Goal: Task Accomplishment & Management: Manage account settings

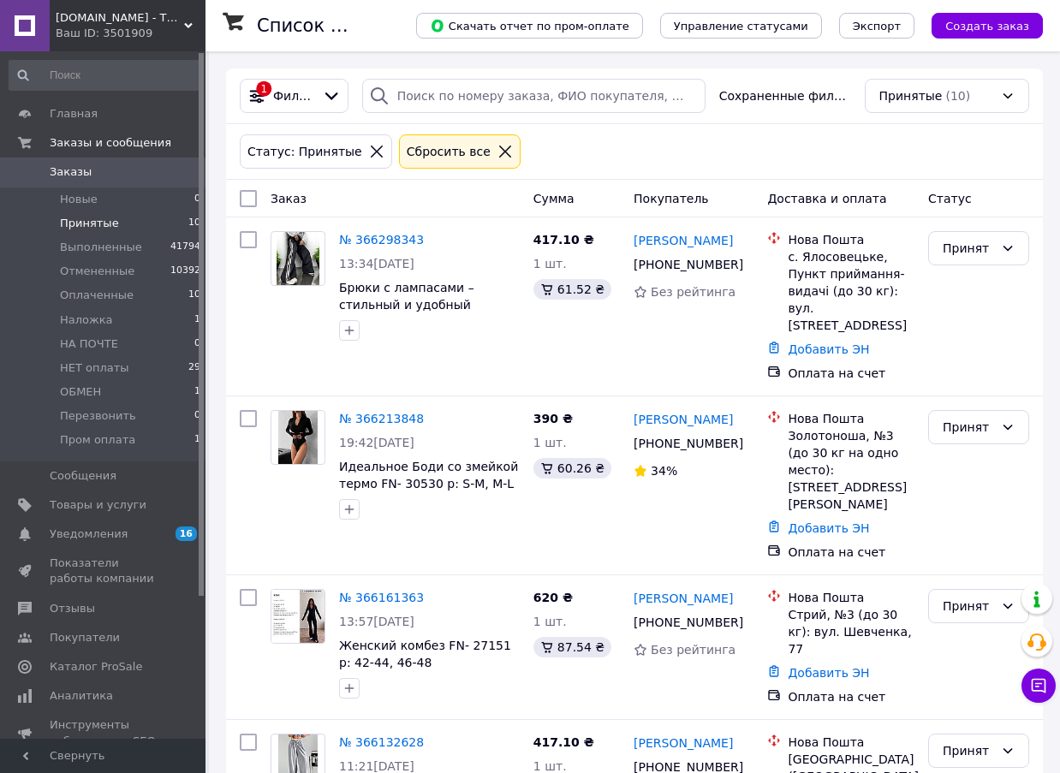
click at [139, 224] on li "Принятые 10" at bounding box center [105, 224] width 211 height 24
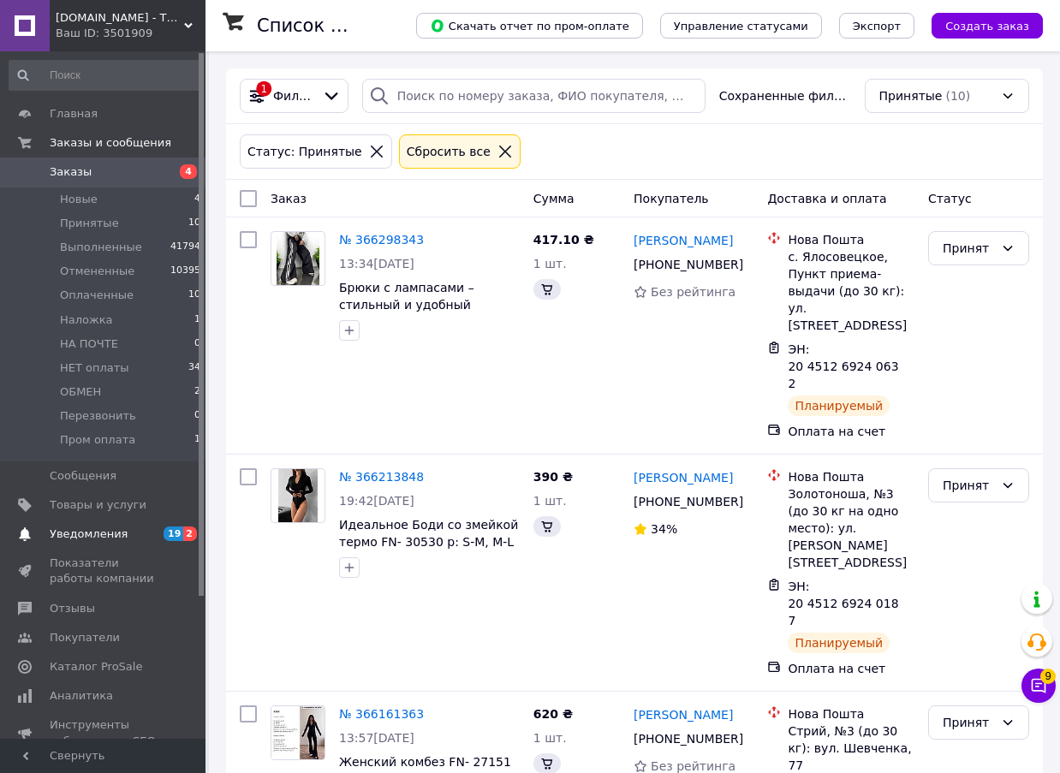
click at [120, 528] on span "Уведомления" at bounding box center [104, 534] width 109 height 15
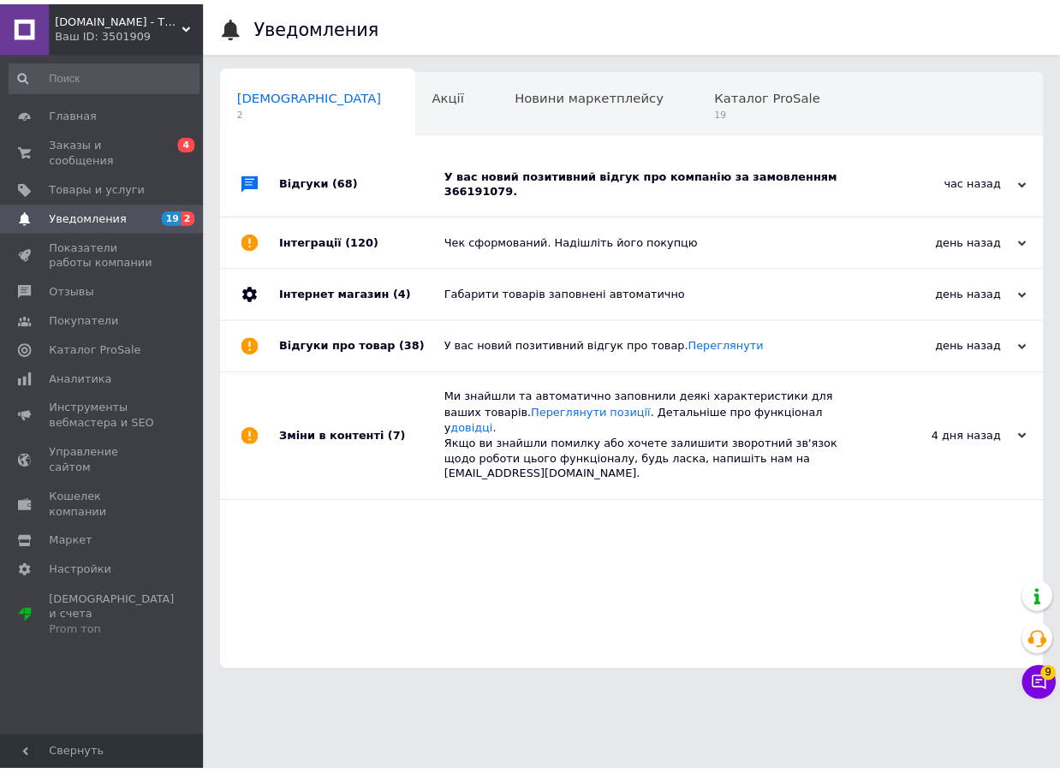
scroll to position [0, 9]
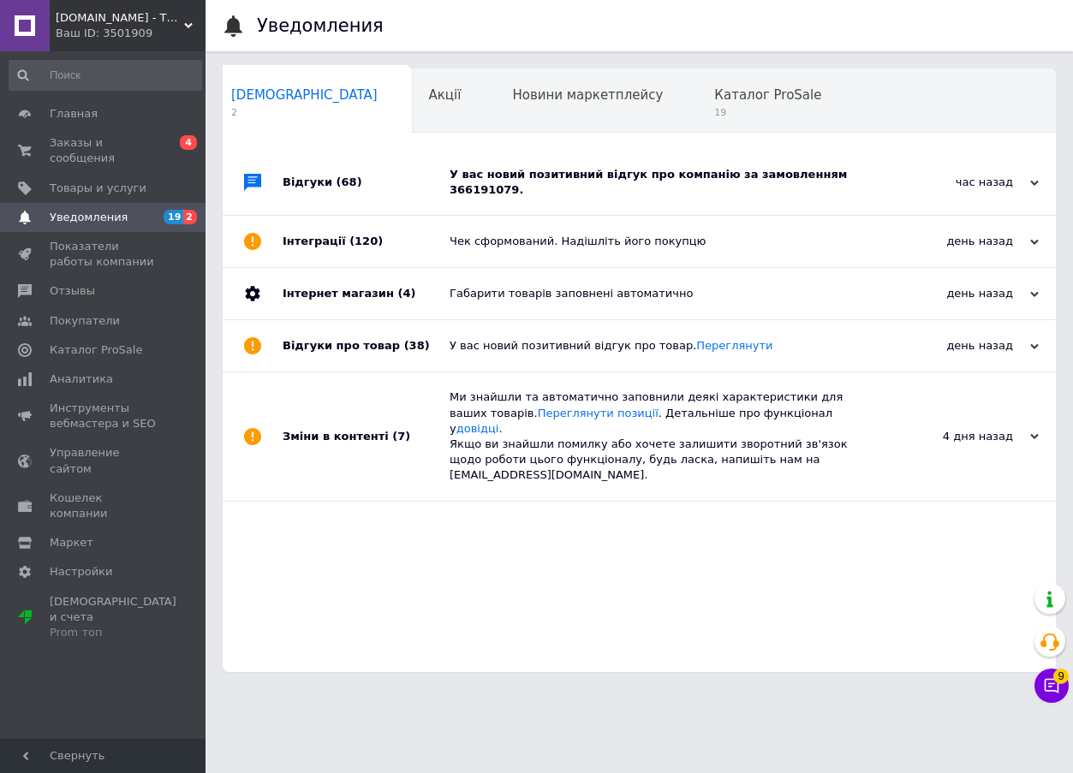
click at [706, 186] on div "У вас новий позитивний відгук про компанію за замовленням 366191079." at bounding box center [659, 182] width 418 height 65
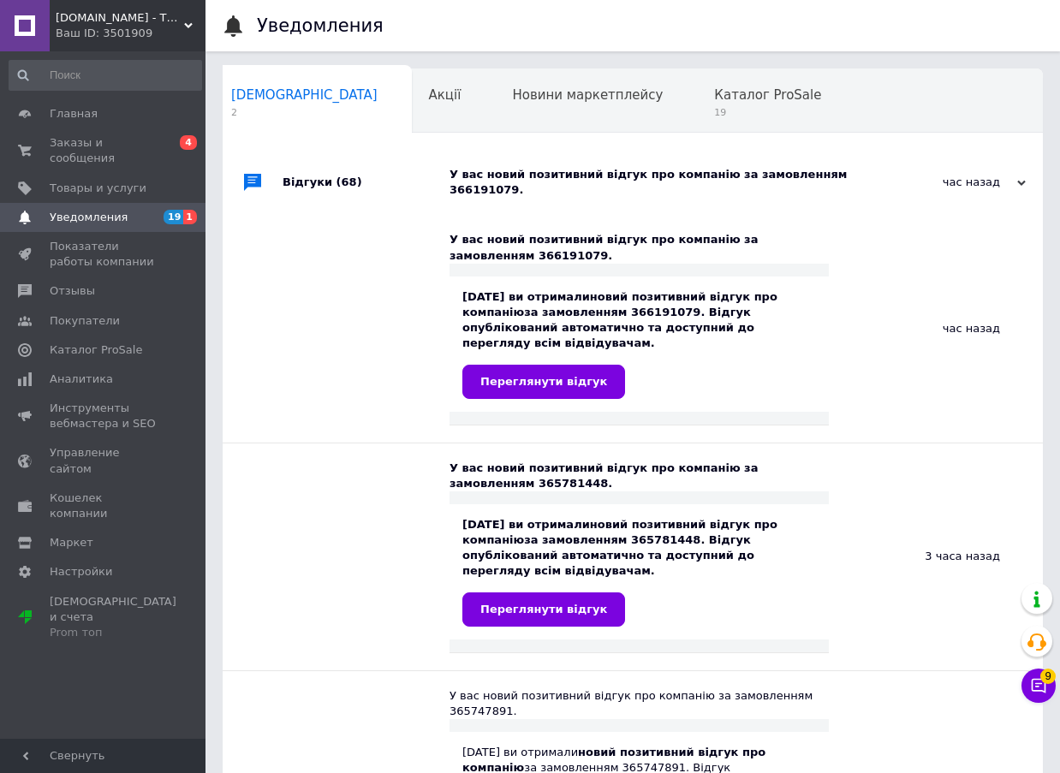
click at [706, 186] on div "У вас новий позитивний відгук про компанію за замовленням 366191079." at bounding box center [652, 182] width 405 height 31
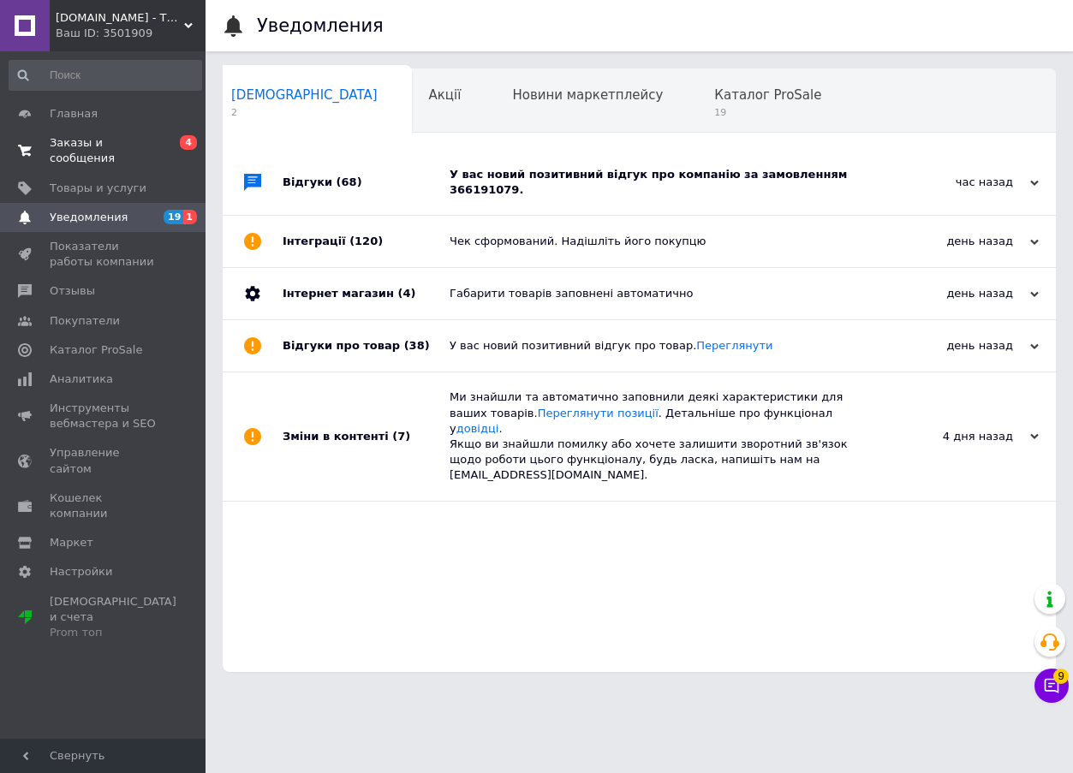
click at [132, 150] on span "Заказы и сообщения" at bounding box center [104, 150] width 109 height 31
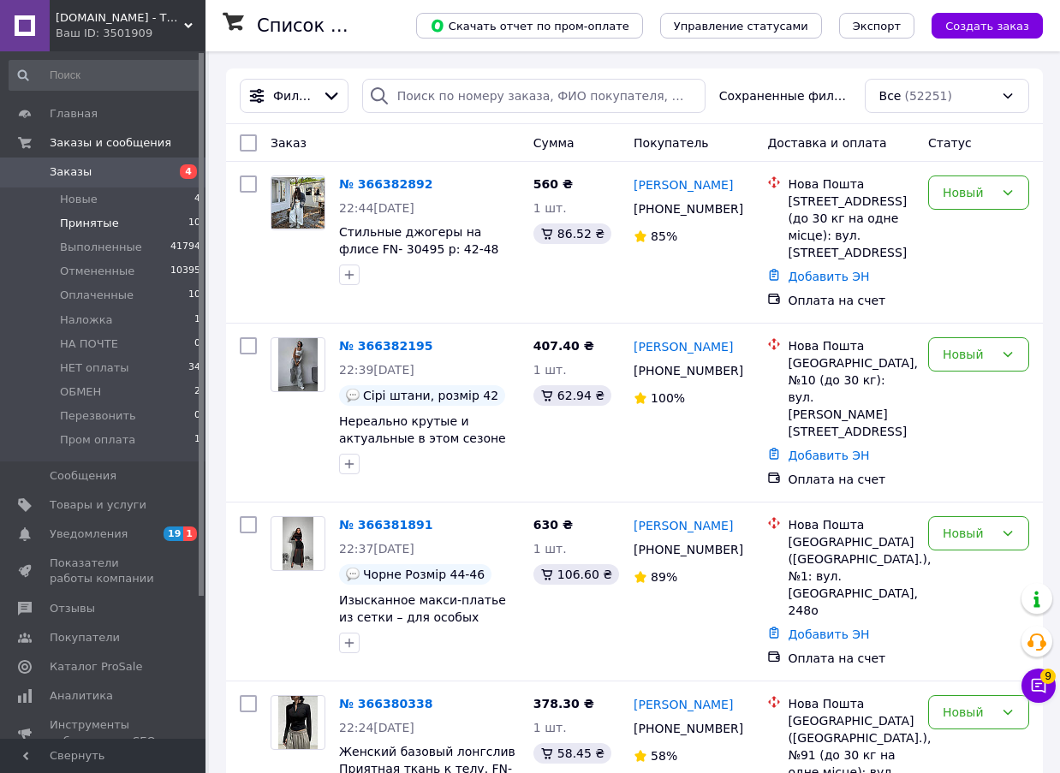
click at [155, 227] on li "Принятые 10" at bounding box center [105, 224] width 211 height 24
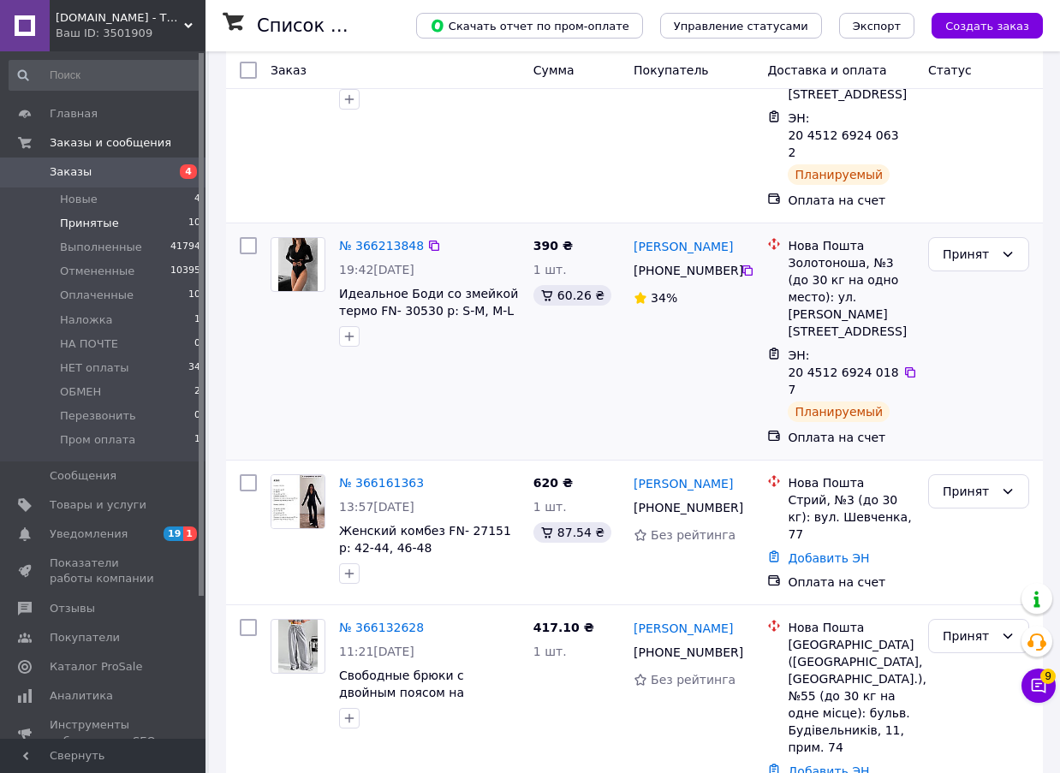
scroll to position [257, 0]
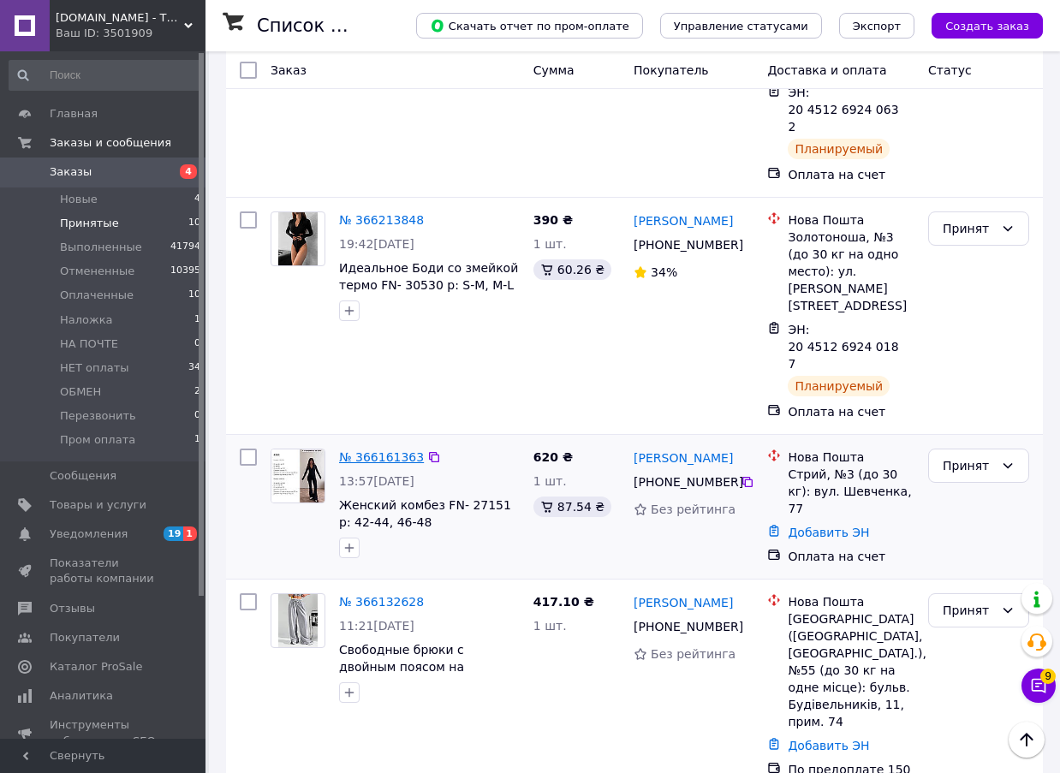
click at [367, 450] on link "№ 366161363" at bounding box center [381, 457] width 85 height 14
click at [379, 595] on link "№ 366132628" at bounding box center [381, 602] width 85 height 14
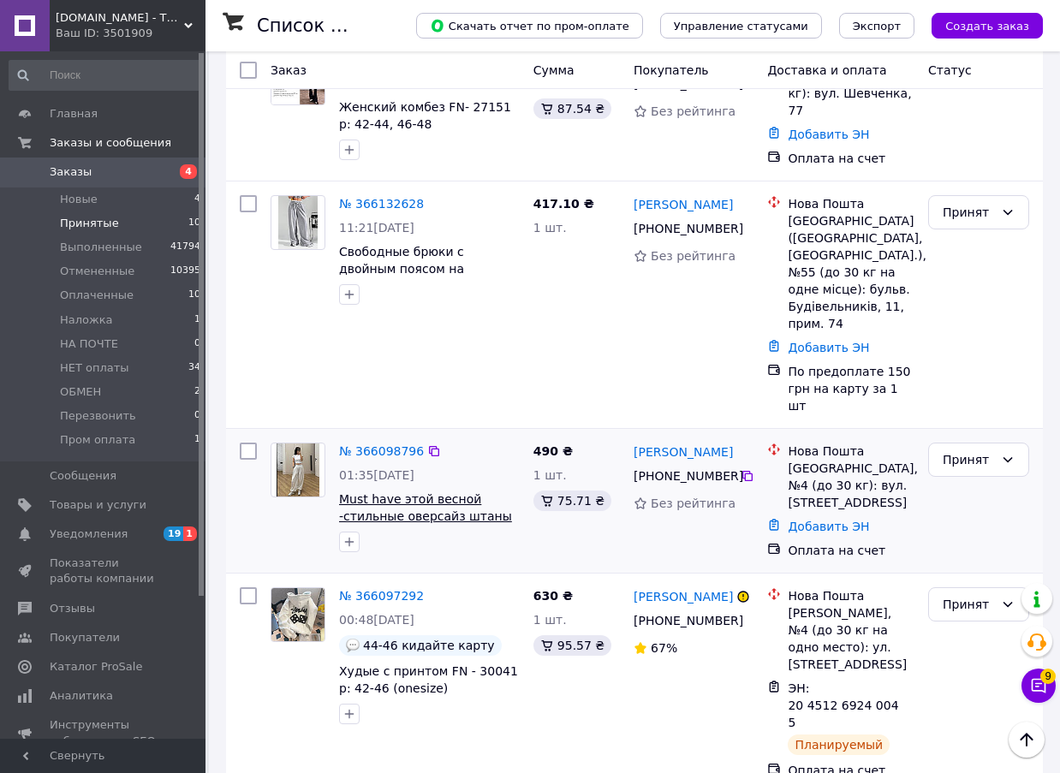
scroll to position [685, 0]
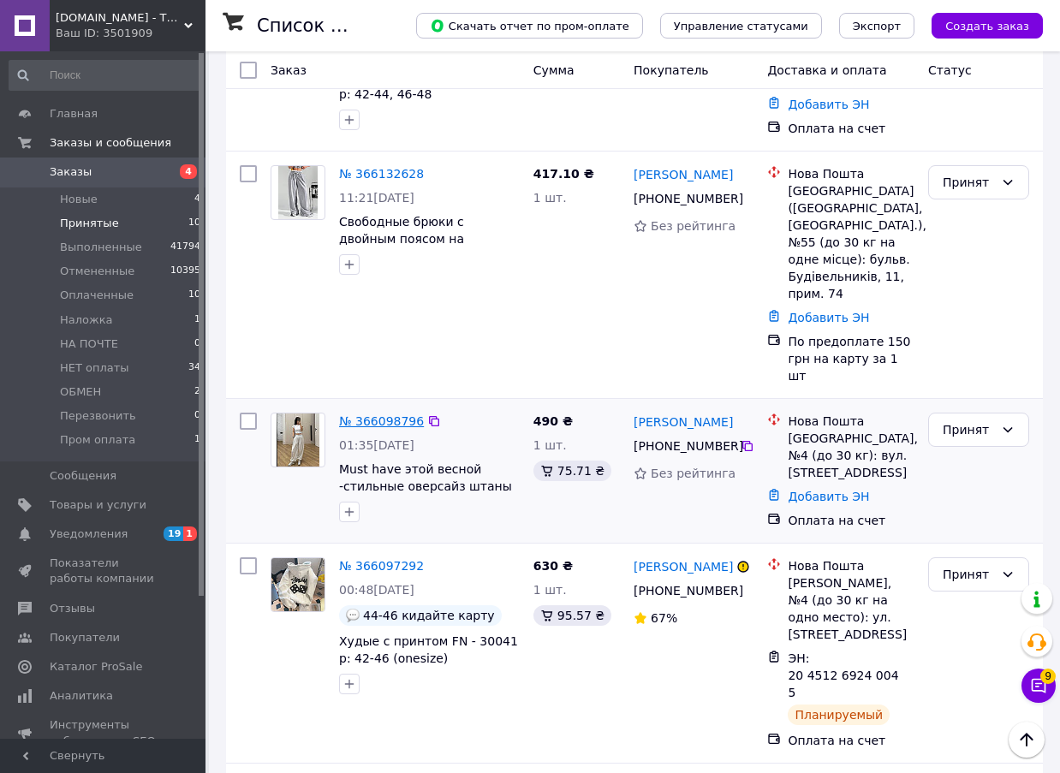
click at [384, 414] on link "№ 366098796" at bounding box center [381, 421] width 85 height 14
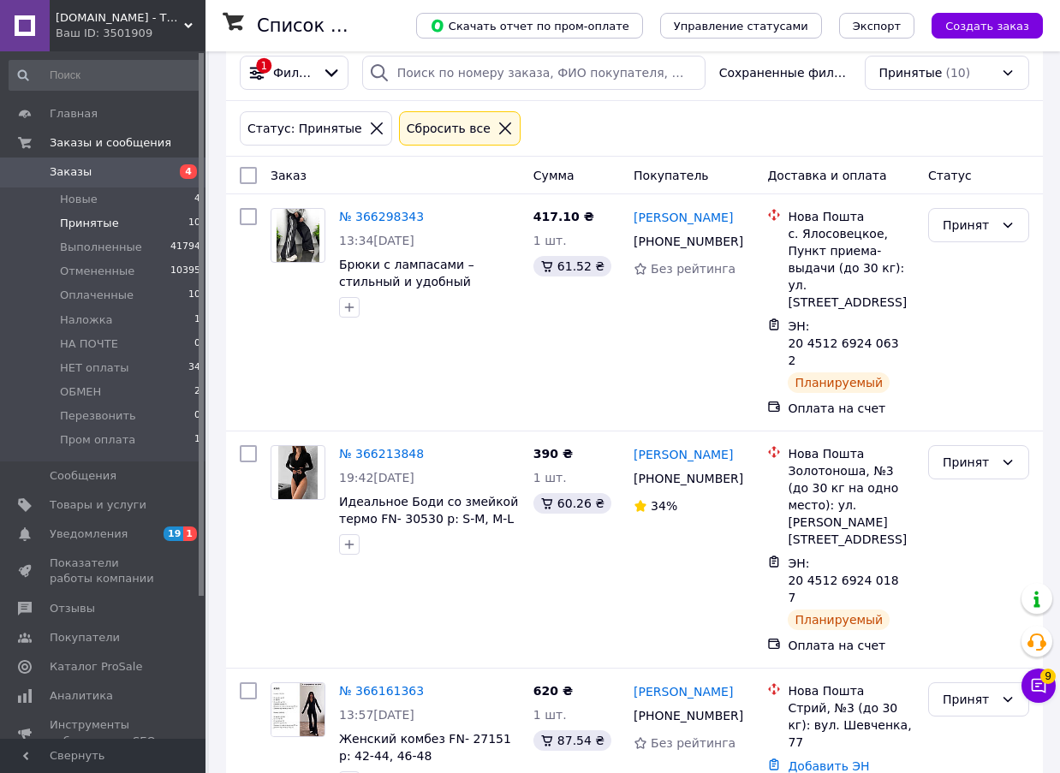
scroll to position [0, 0]
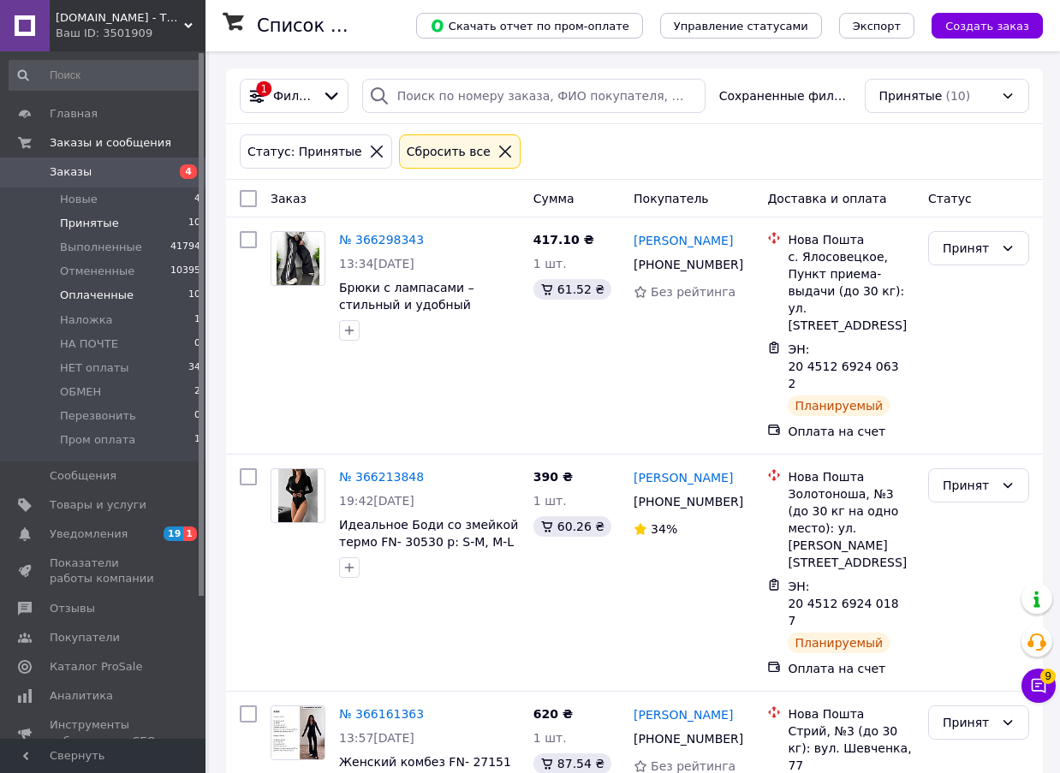
click at [147, 298] on li "Оплаченные 10" at bounding box center [105, 295] width 211 height 24
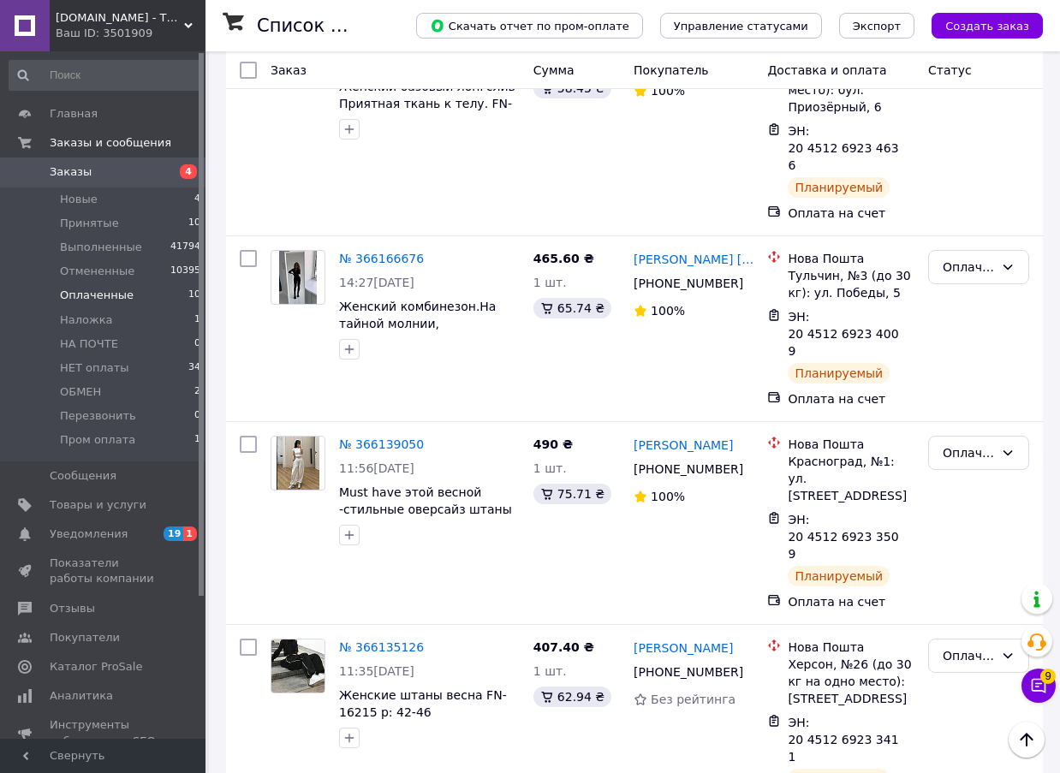
scroll to position [1542, 0]
click at [110, 400] on li "ОБМЕН 2" at bounding box center [105, 392] width 211 height 24
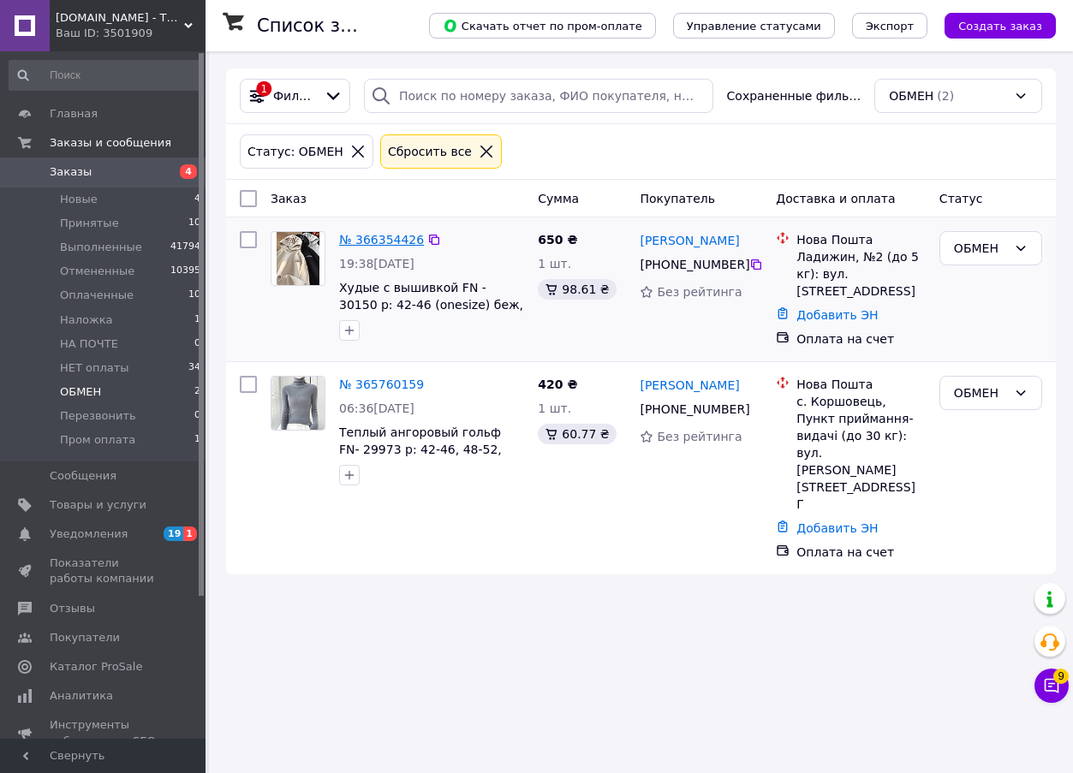
click at [393, 238] on link "№ 366354426" at bounding box center [381, 240] width 85 height 14
click at [151, 436] on li "Пром оплата 1" at bounding box center [105, 444] width 211 height 33
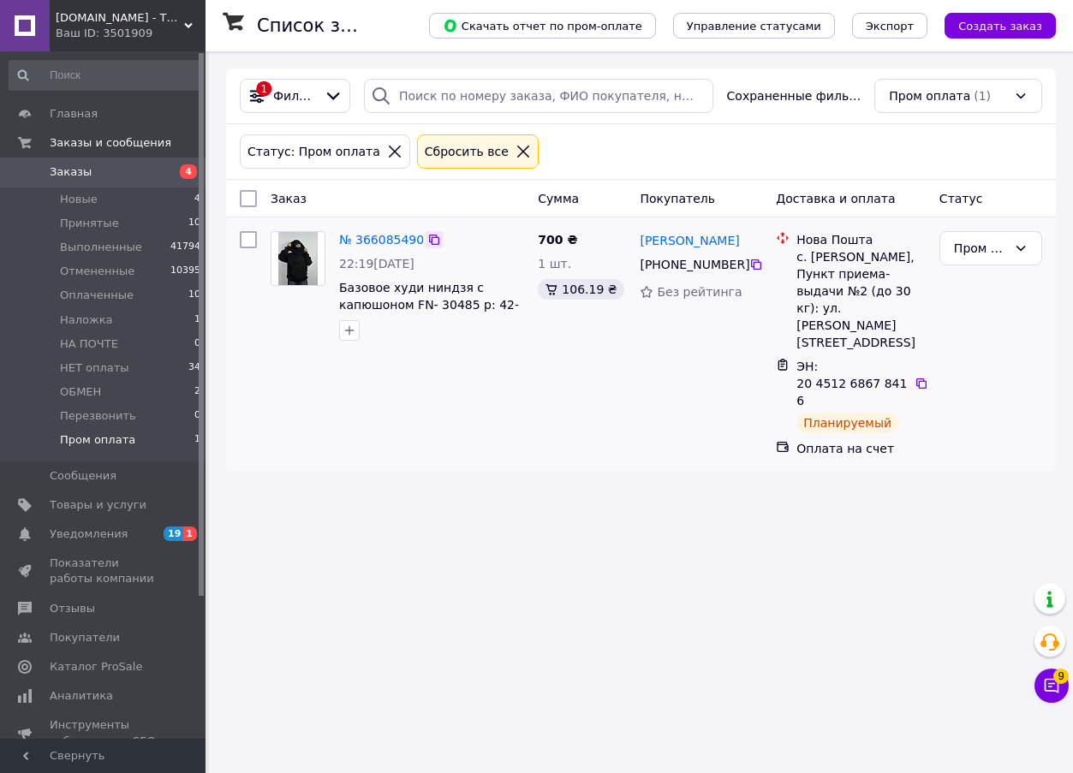
click at [427, 242] on icon at bounding box center [434, 240] width 14 height 14
click at [380, 238] on link "№ 366085490" at bounding box center [381, 240] width 85 height 14
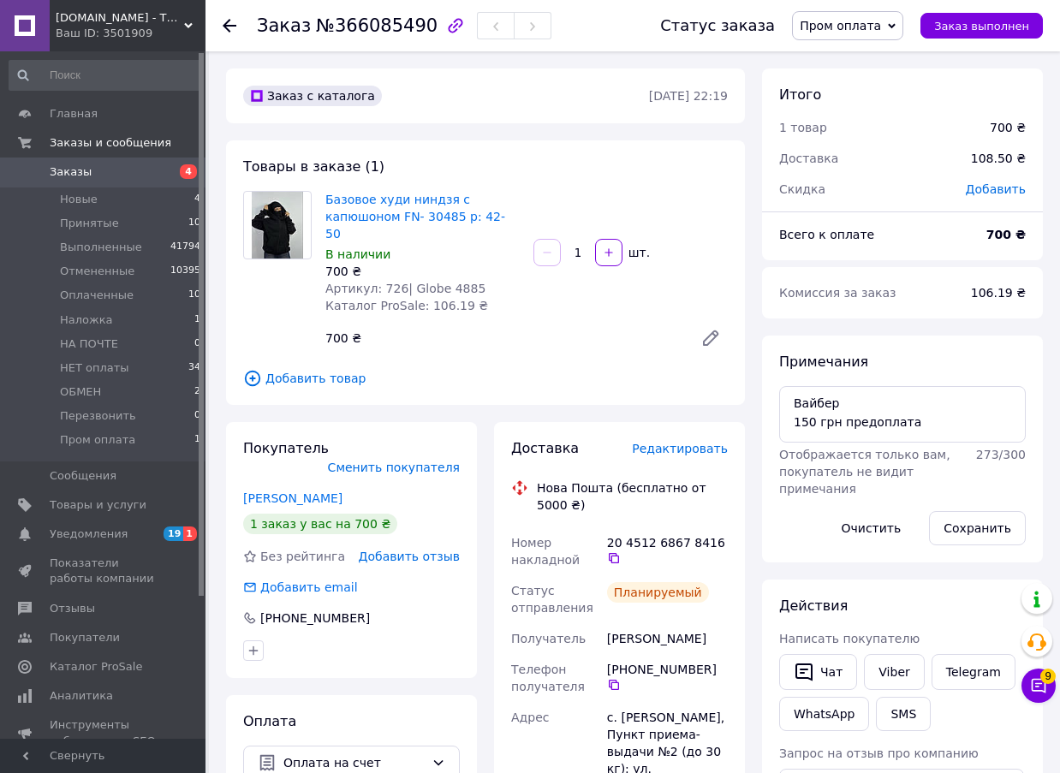
click at [878, 16] on span "Пром оплата" at bounding box center [847, 25] width 111 height 29
click at [870, 57] on li "Принят" at bounding box center [848, 60] width 110 height 26
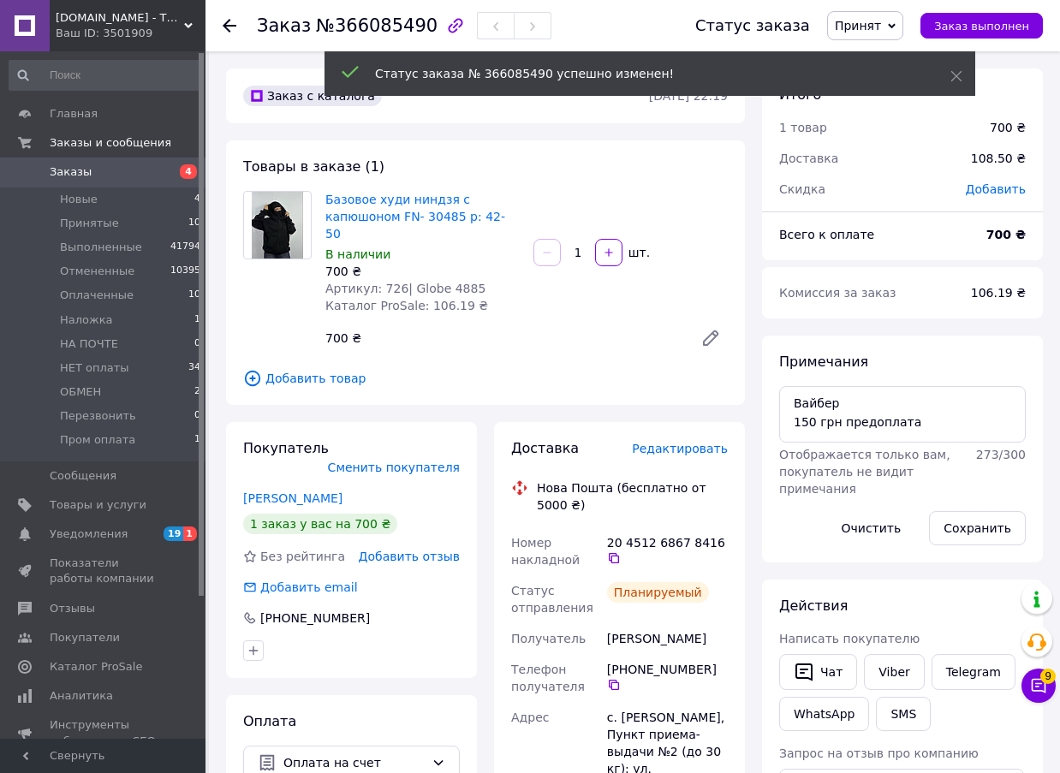
click at [235, 19] on icon at bounding box center [230, 26] width 14 height 14
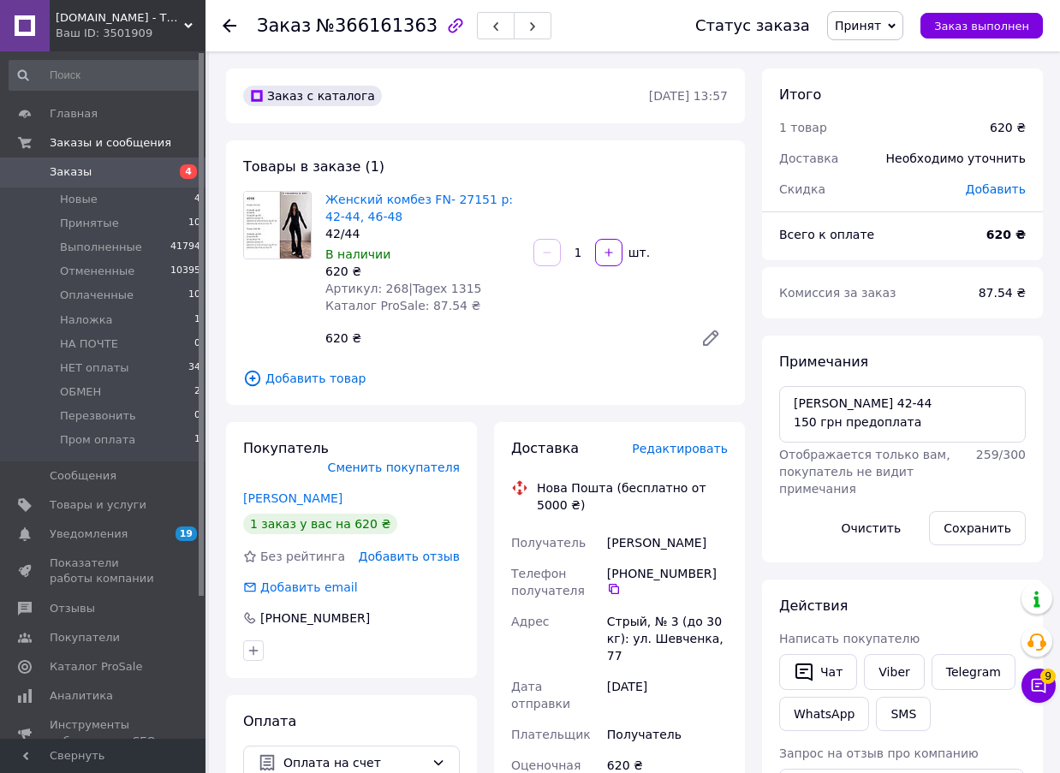
click at [691, 445] on span "Редактировать" at bounding box center [680, 449] width 96 height 14
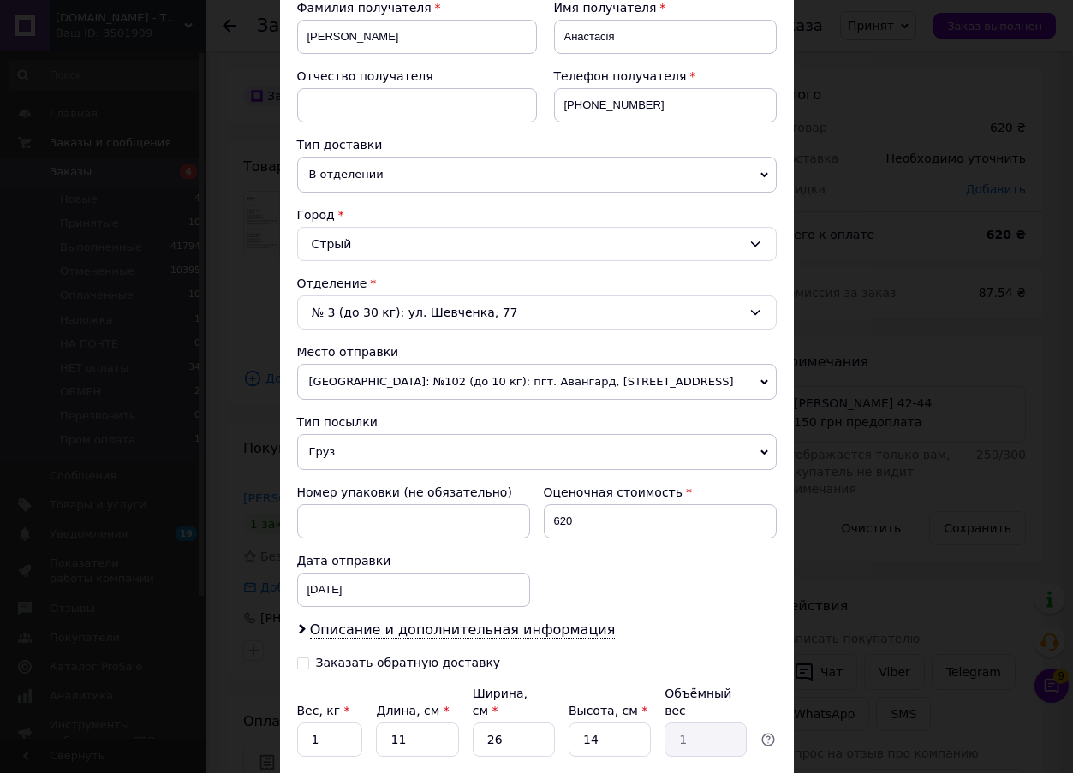
scroll to position [395, 0]
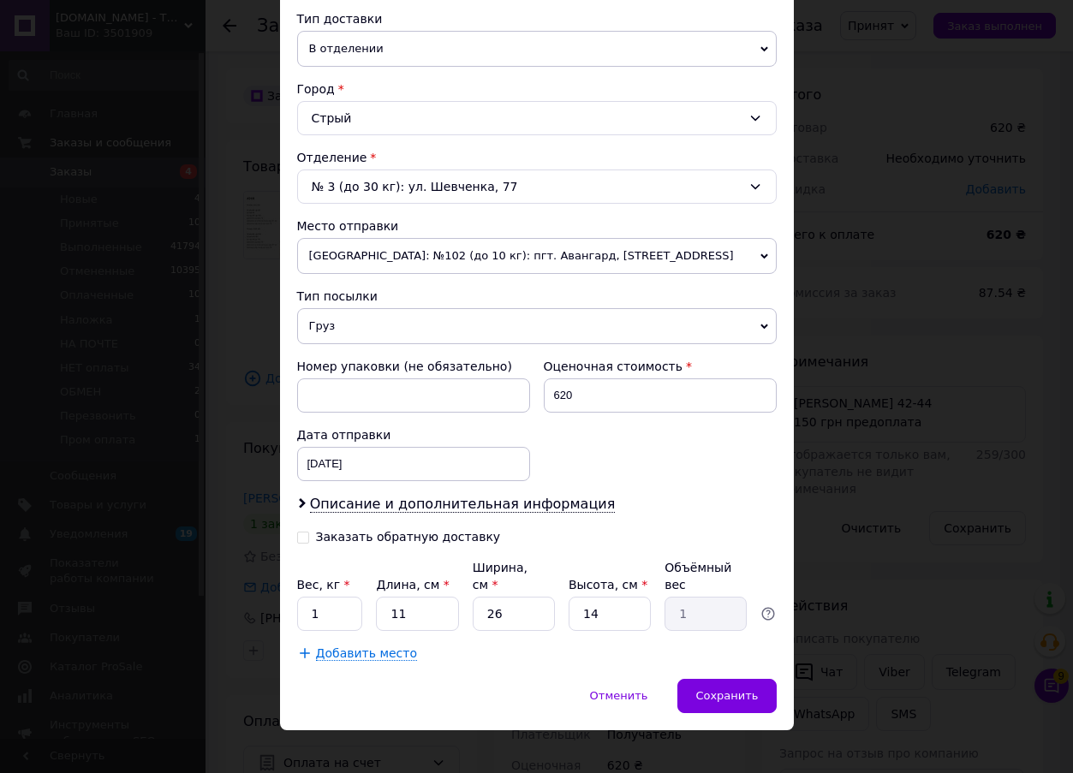
click at [302, 537] on input "Заказать обратную доставку" at bounding box center [303, 536] width 12 height 12
checkbox input "true"
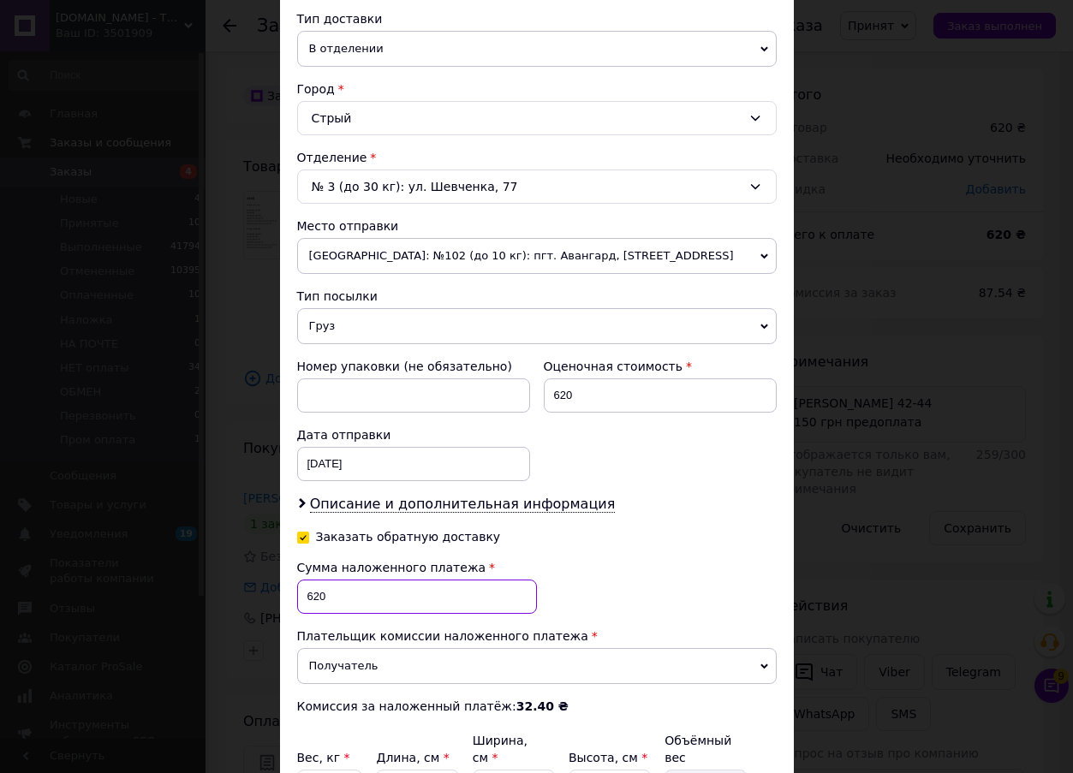
drag, startPoint x: 345, startPoint y: 590, endPoint x: 302, endPoint y: 590, distance: 42.8
click at [302, 590] on input "620" at bounding box center [417, 597] width 240 height 34
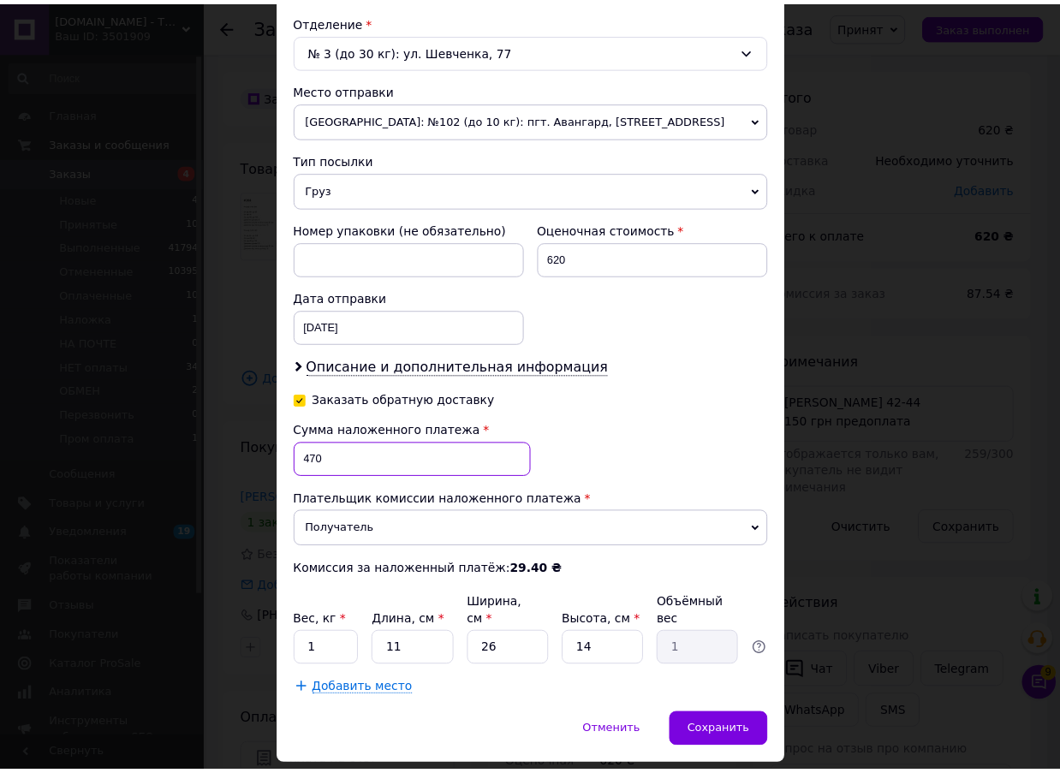
scroll to position [568, 0]
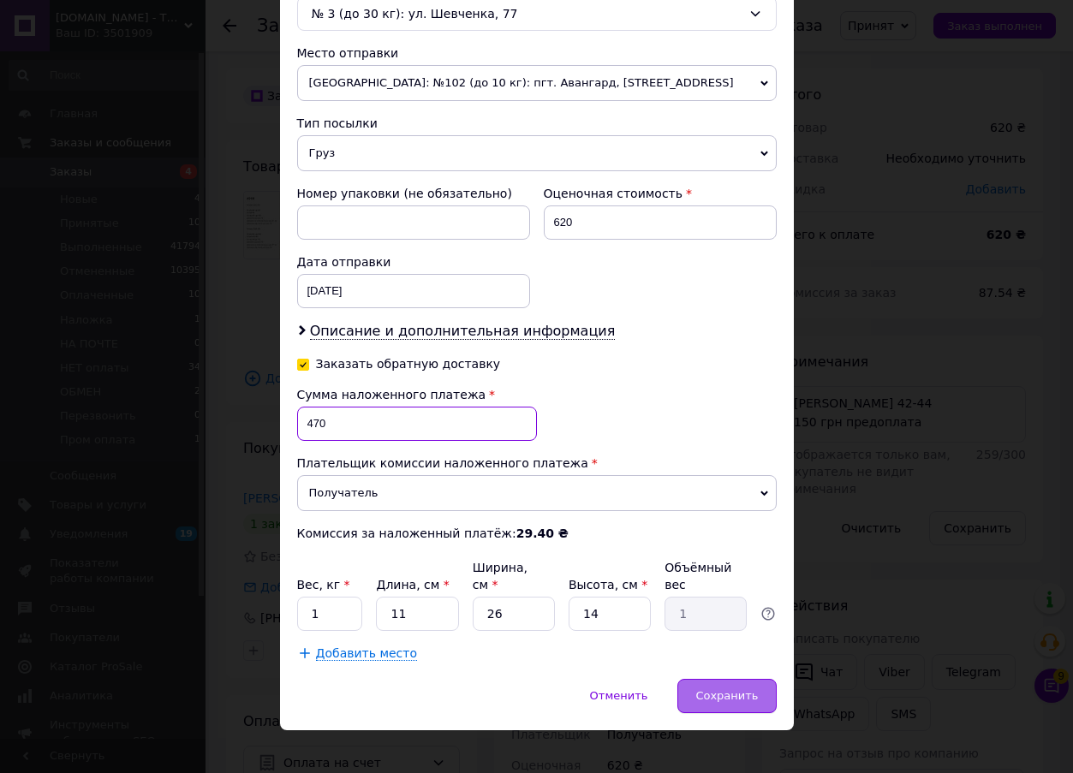
type input "470"
click at [745, 689] on span "Сохранить" at bounding box center [726, 695] width 63 height 13
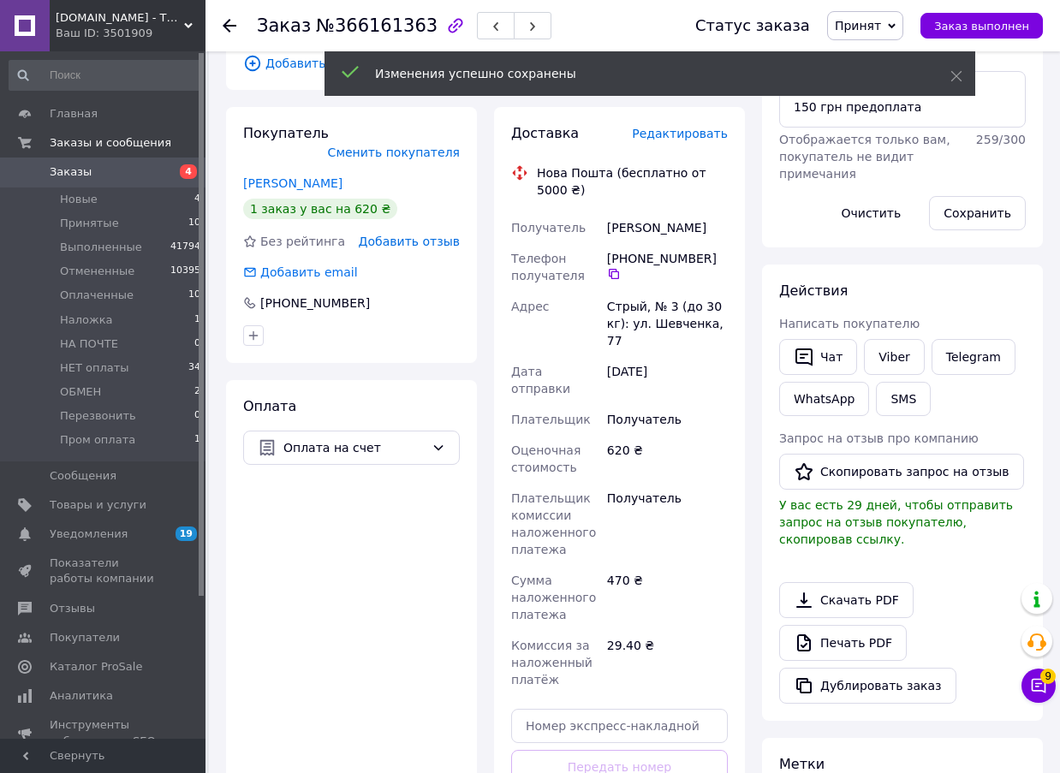
scroll to position [428, 0]
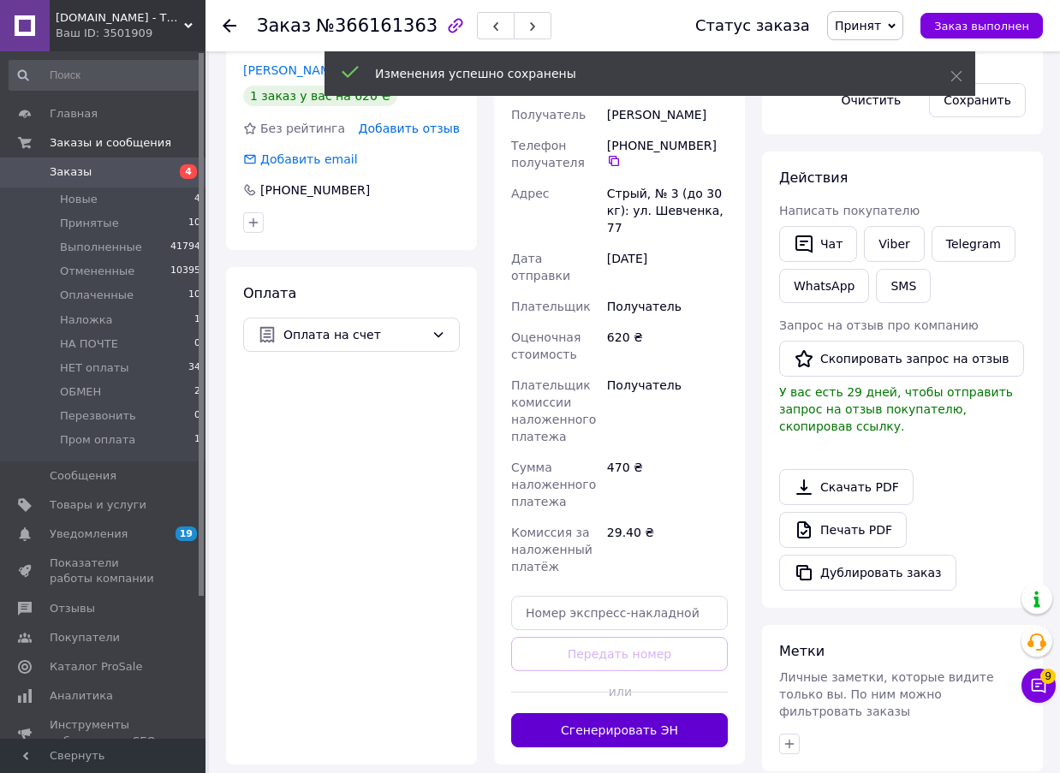
click at [650, 713] on button "Сгенерировать ЭН" at bounding box center [619, 730] width 217 height 34
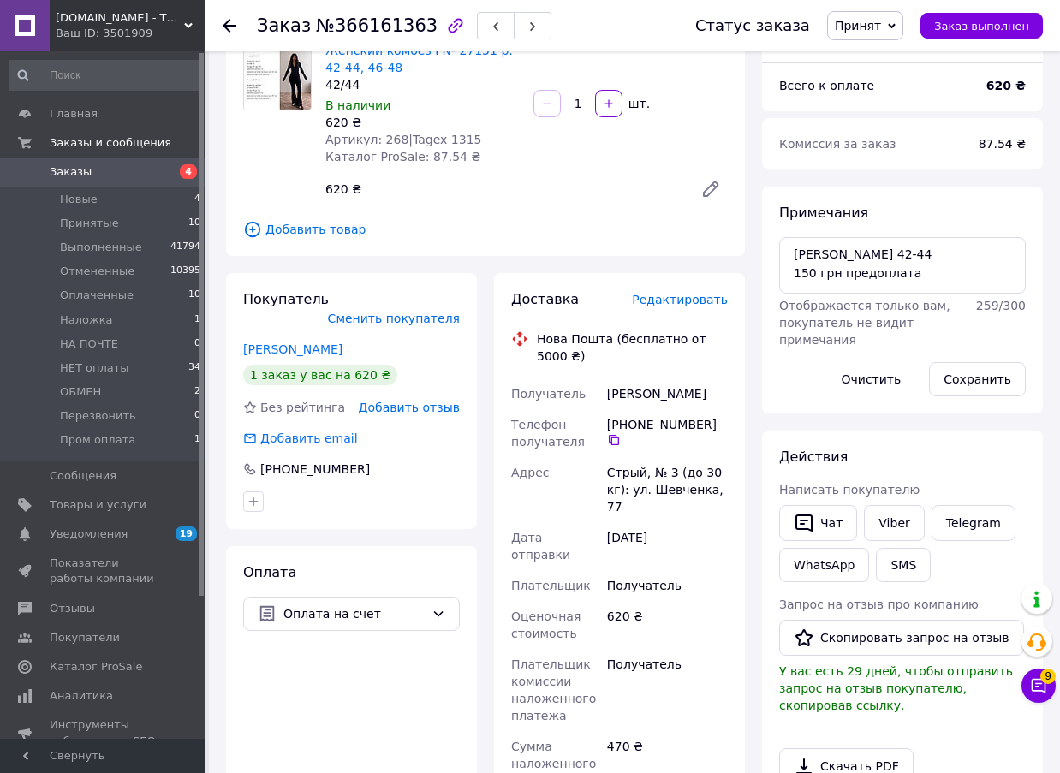
scroll to position [0, 0]
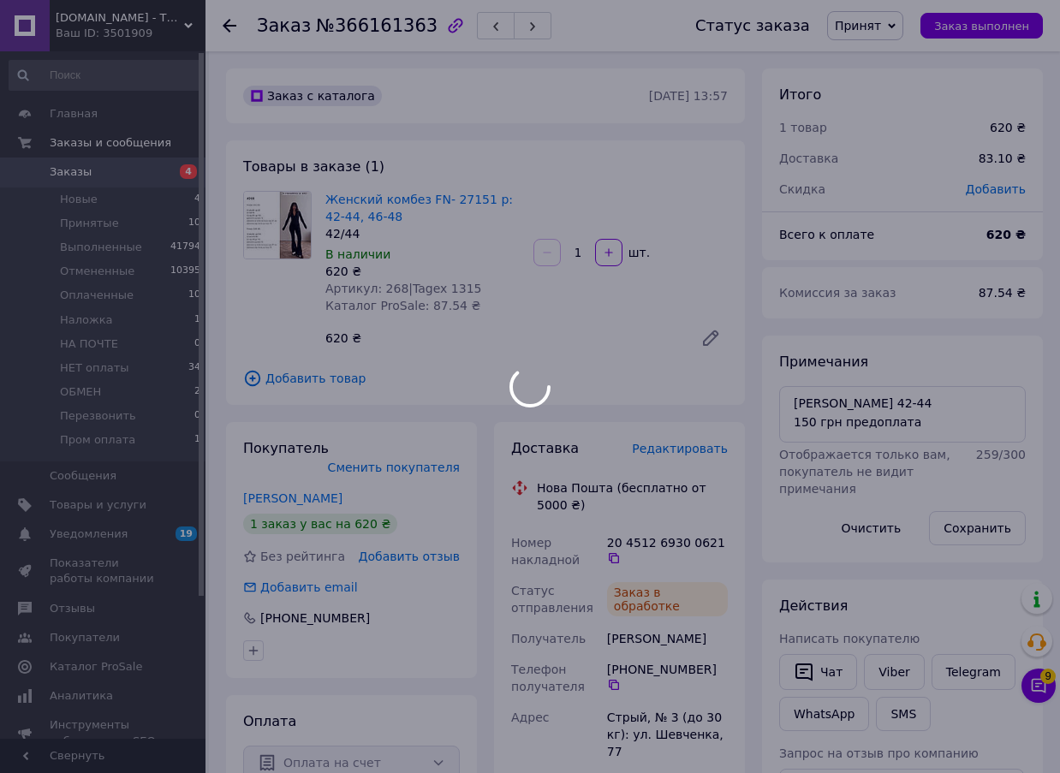
click at [387, 22] on div at bounding box center [530, 386] width 1060 height 773
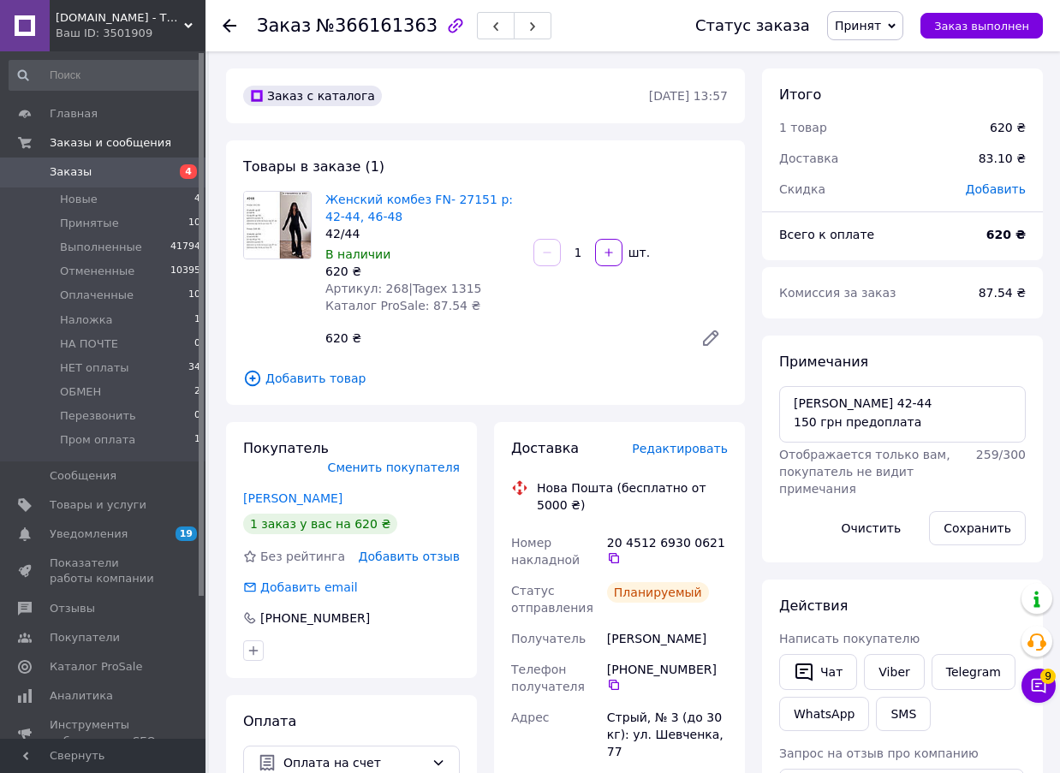
click at [387, 22] on span "№366161363" at bounding box center [377, 25] width 122 height 21
copy span "366161363"
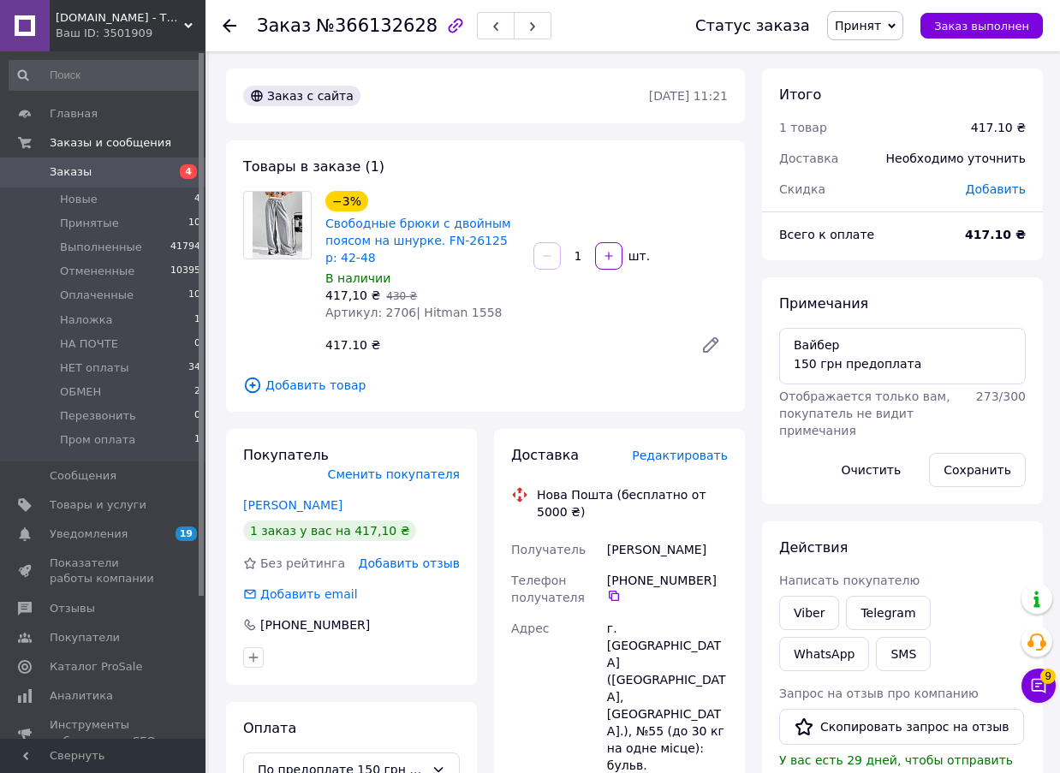
click at [683, 450] on span "Редактировать" at bounding box center [680, 456] width 96 height 14
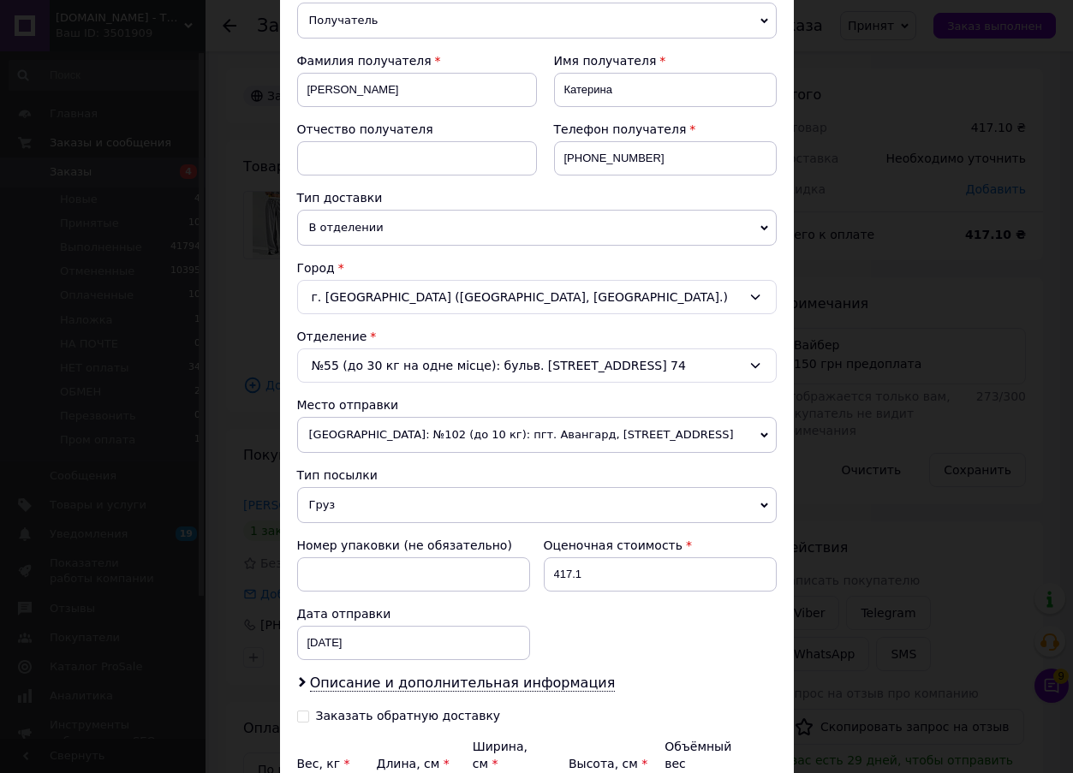
scroll to position [395, 0]
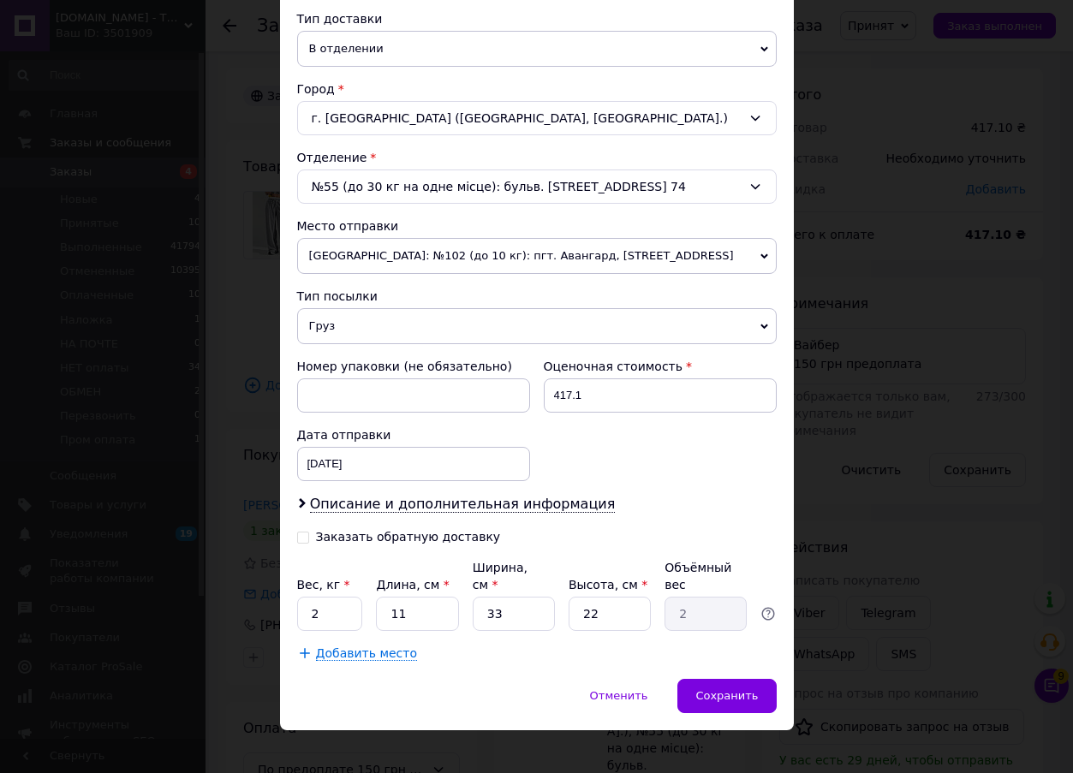
click at [304, 535] on input "Заказать обратную доставку" at bounding box center [303, 536] width 12 height 12
checkbox input "true"
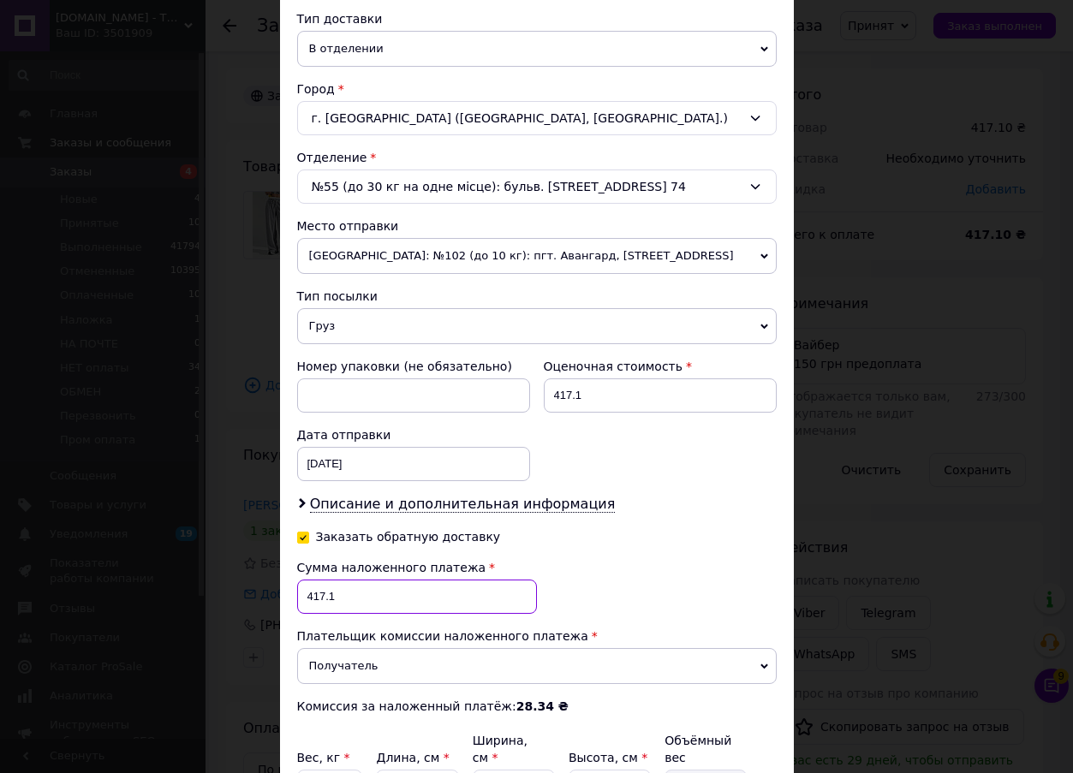
drag, startPoint x: 328, startPoint y: 585, endPoint x: 303, endPoint y: 585, distance: 24.8
click at [303, 585] on input "417.1" at bounding box center [417, 597] width 240 height 34
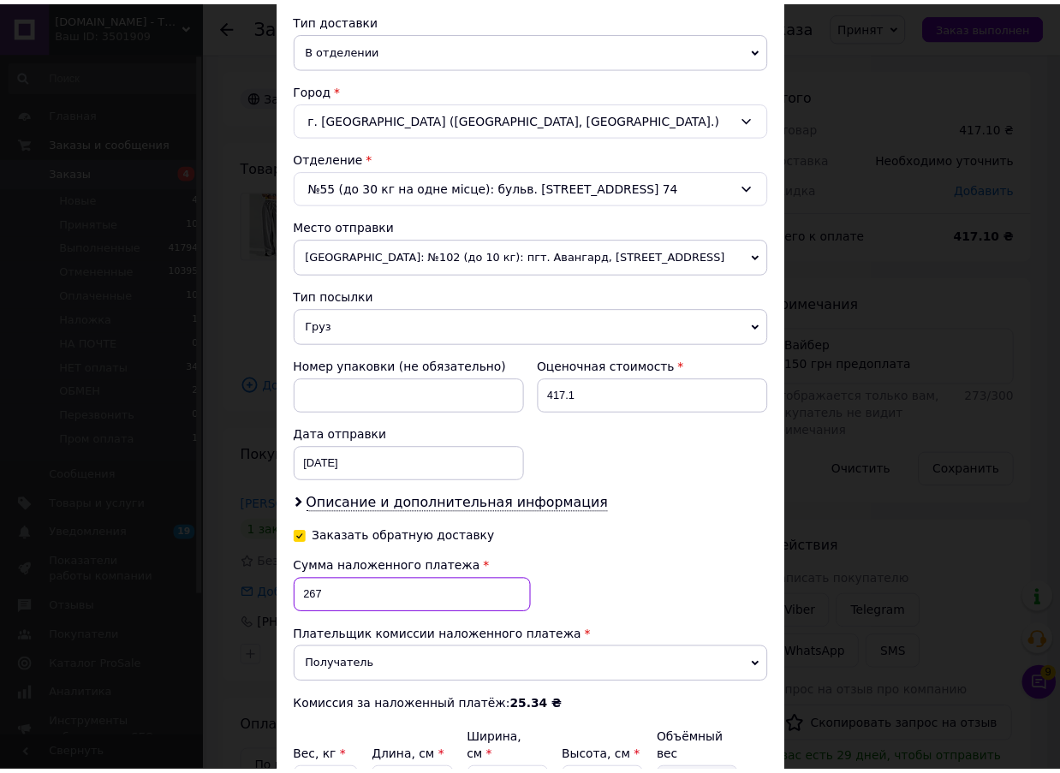
scroll to position [566, 0]
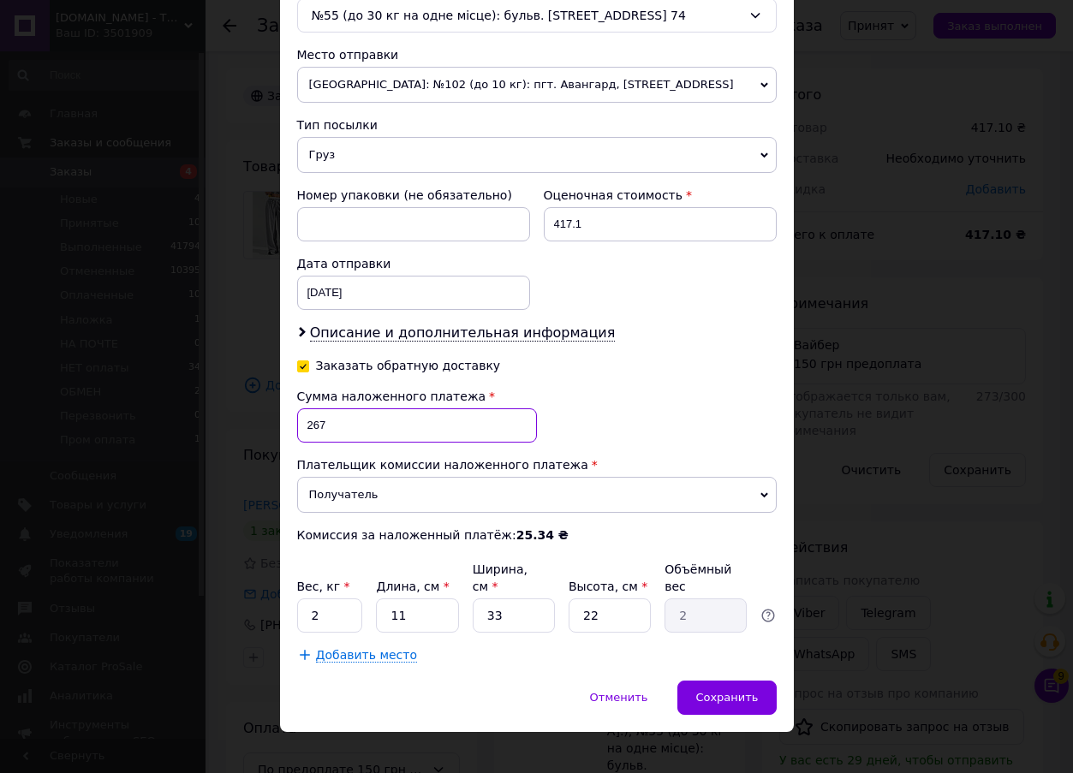
type input "267"
drag, startPoint x: 327, startPoint y: 601, endPoint x: 302, endPoint y: 601, distance: 24.8
click at [302, 601] on input "2" at bounding box center [330, 616] width 66 height 34
type input "1"
drag, startPoint x: 504, startPoint y: 599, endPoint x: 485, endPoint y: 597, distance: 18.9
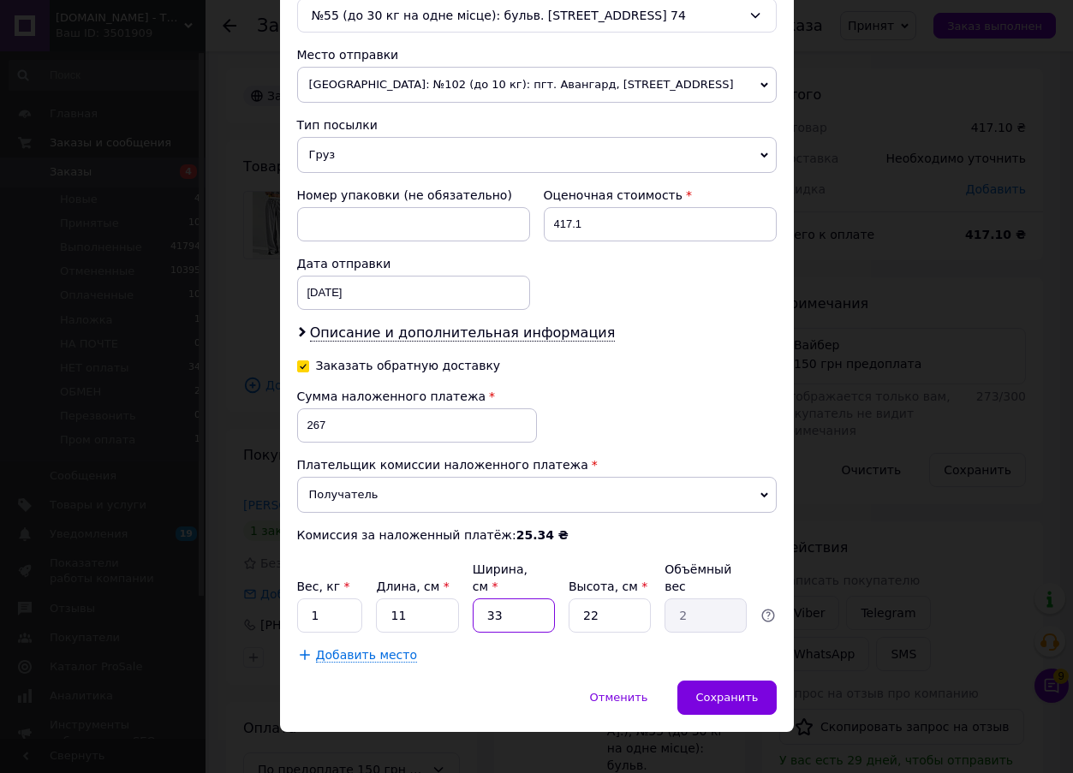
click at [485, 599] on input "33" at bounding box center [514, 616] width 82 height 34
type input "1"
type input "0.1"
type input "11"
type input "0.67"
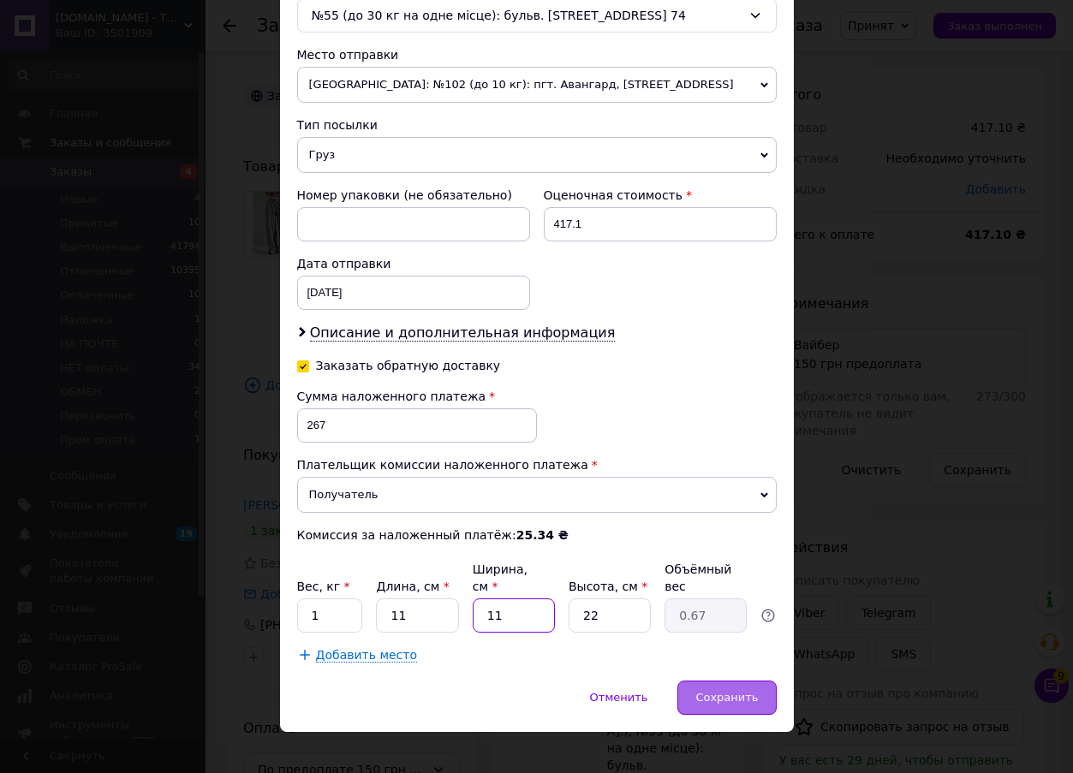
type input "11"
click at [730, 681] on div "Сохранить" at bounding box center [726, 698] width 98 height 34
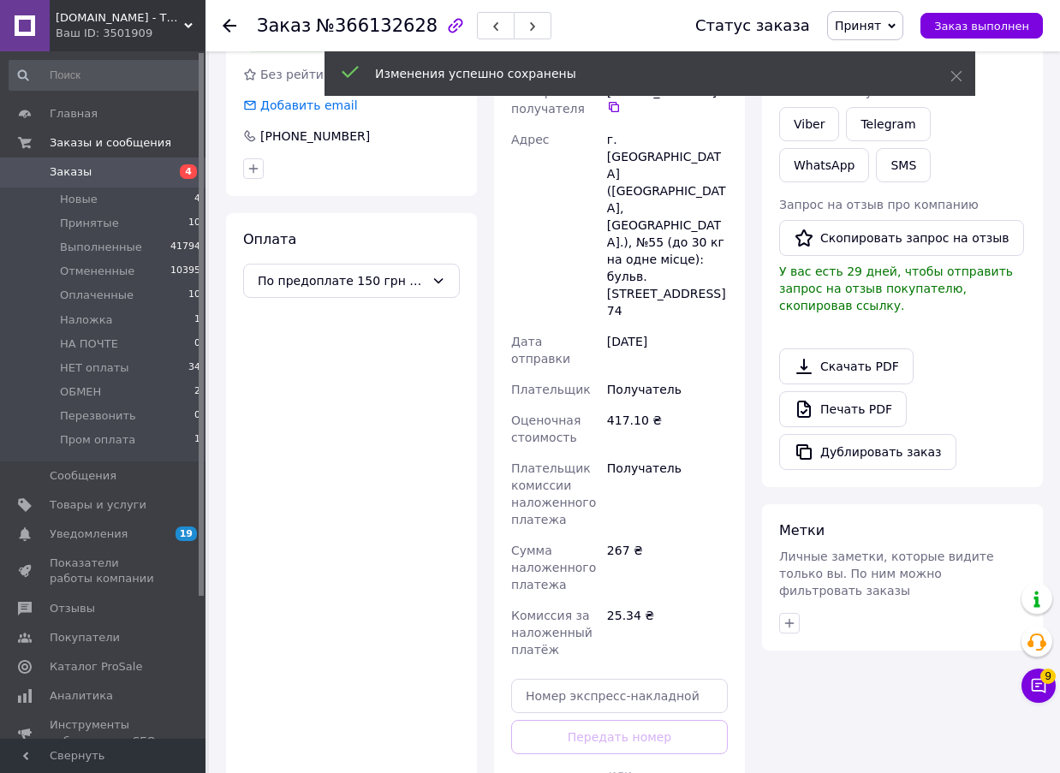
scroll to position [514, 0]
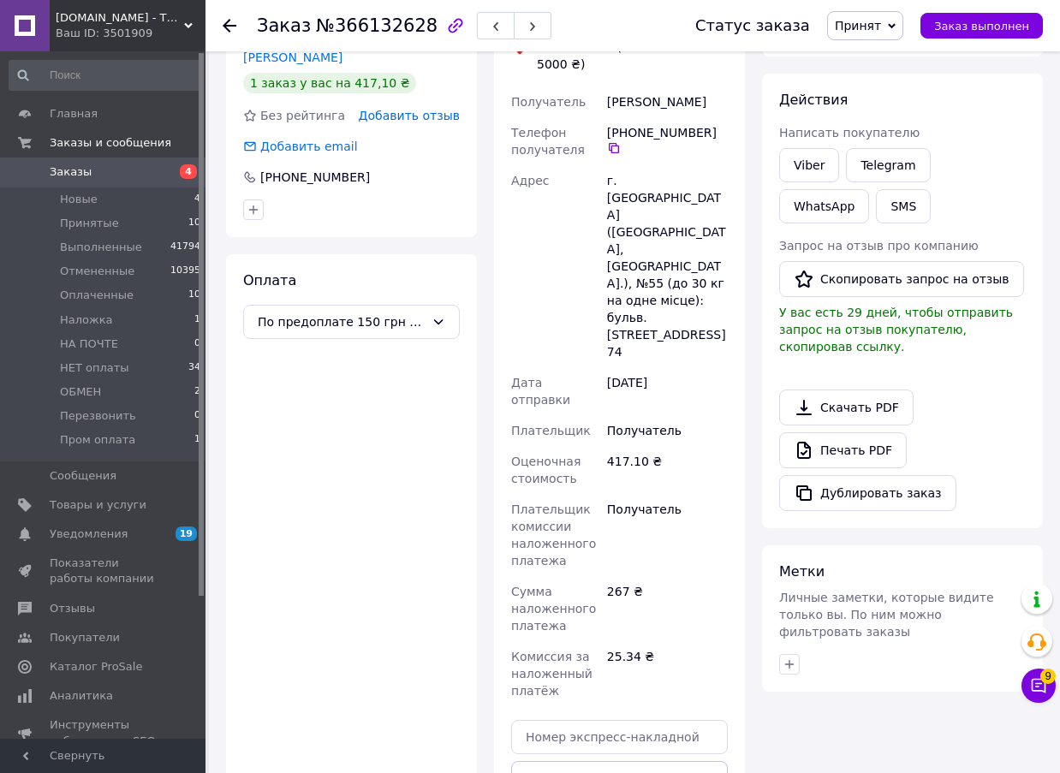
scroll to position [0, 0]
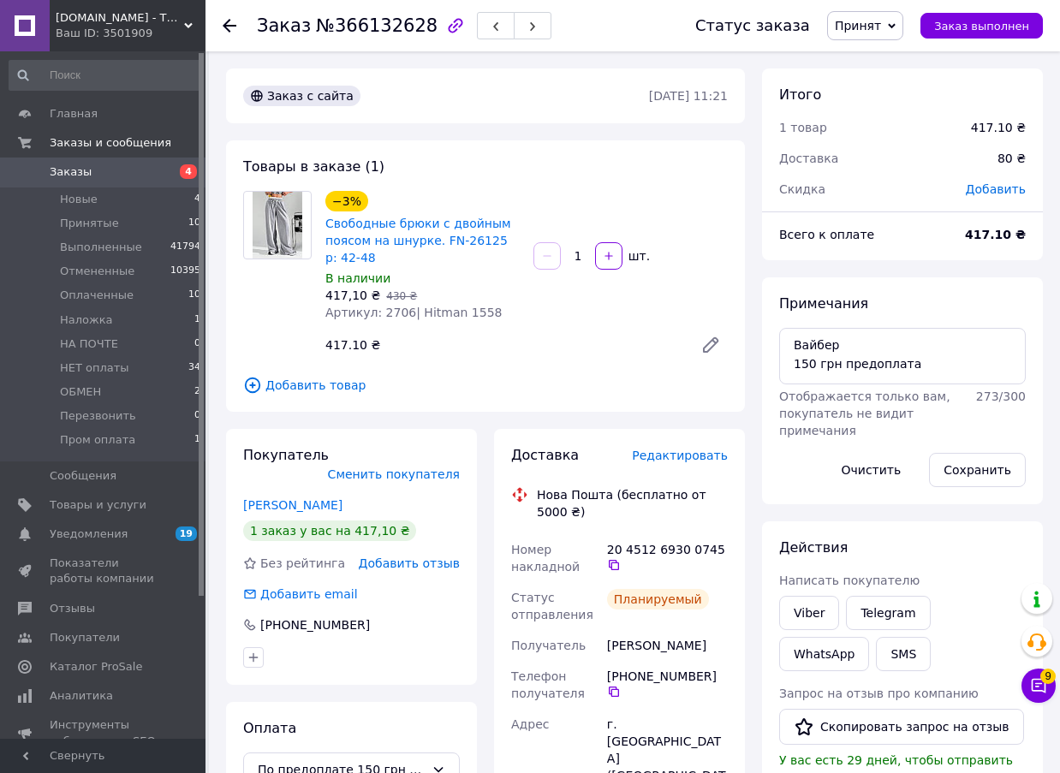
click at [370, 27] on span "№366132628" at bounding box center [377, 25] width 122 height 21
copy span "366132628"
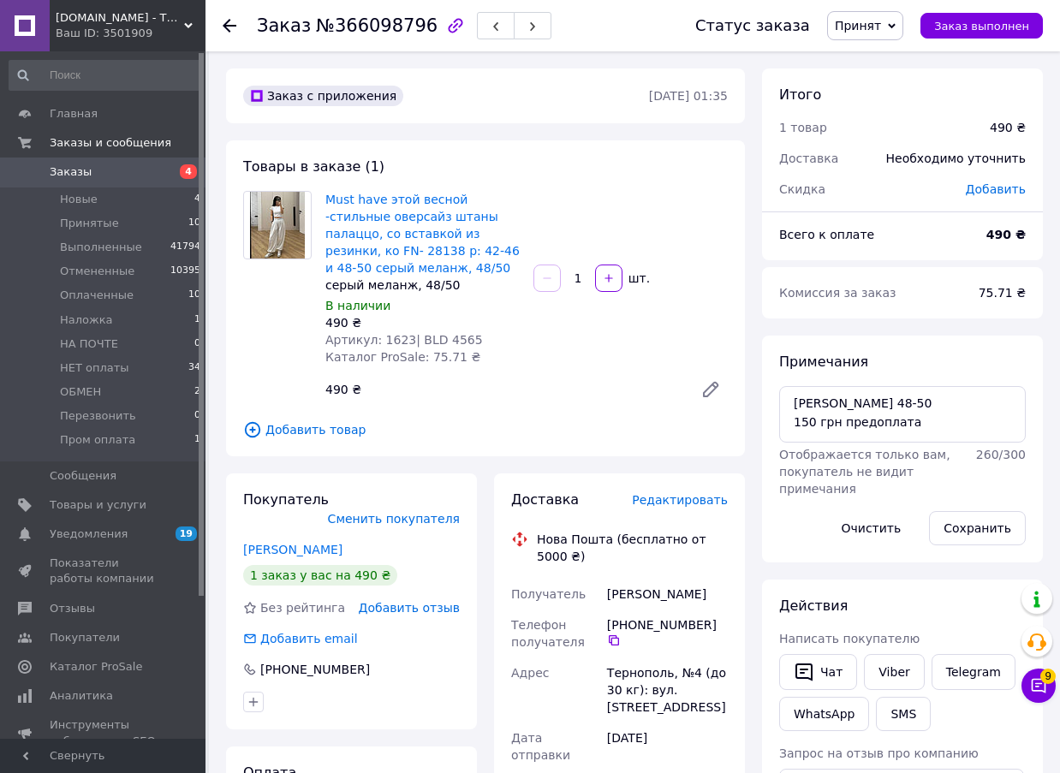
click at [702, 505] on span "Редактировать" at bounding box center [680, 500] width 96 height 14
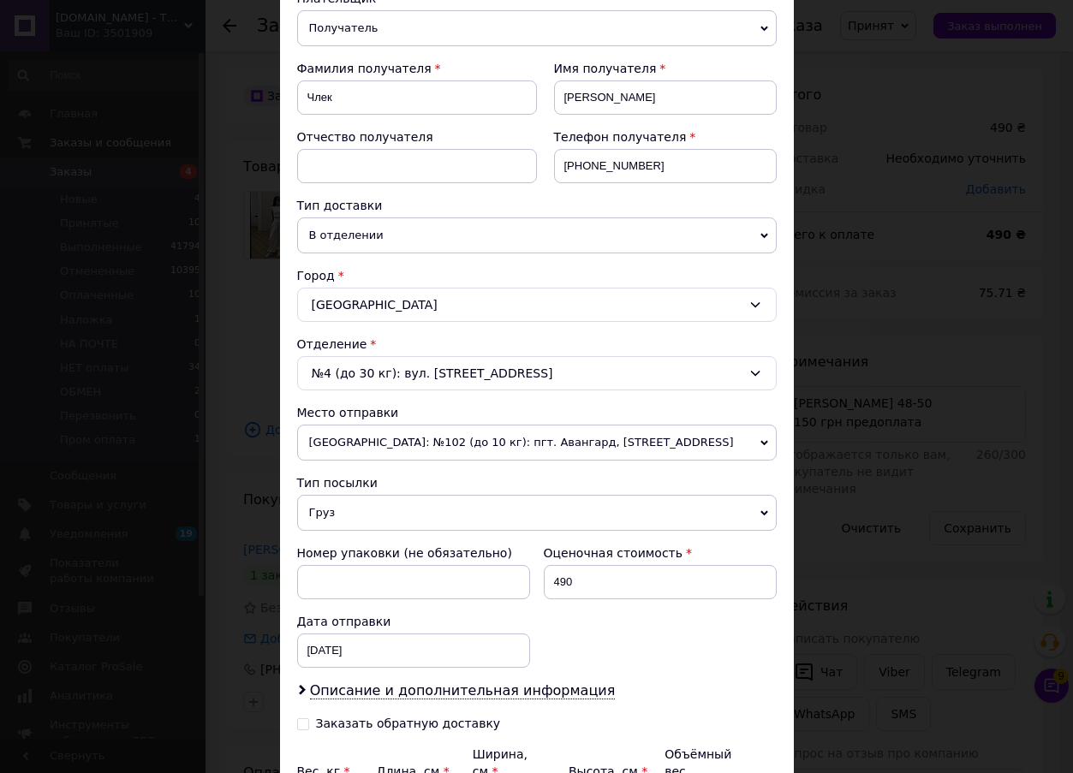
scroll to position [395, 0]
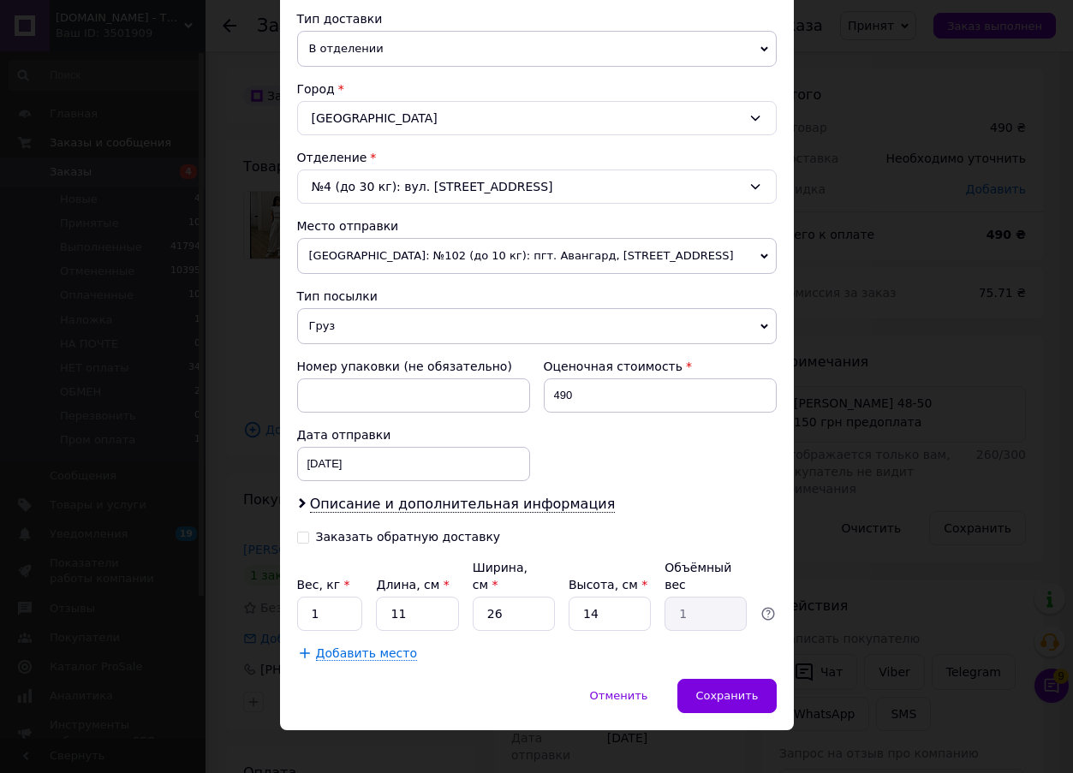
click at [298, 534] on input "Заказать обратную доставку" at bounding box center [303, 536] width 12 height 12
checkbox input "true"
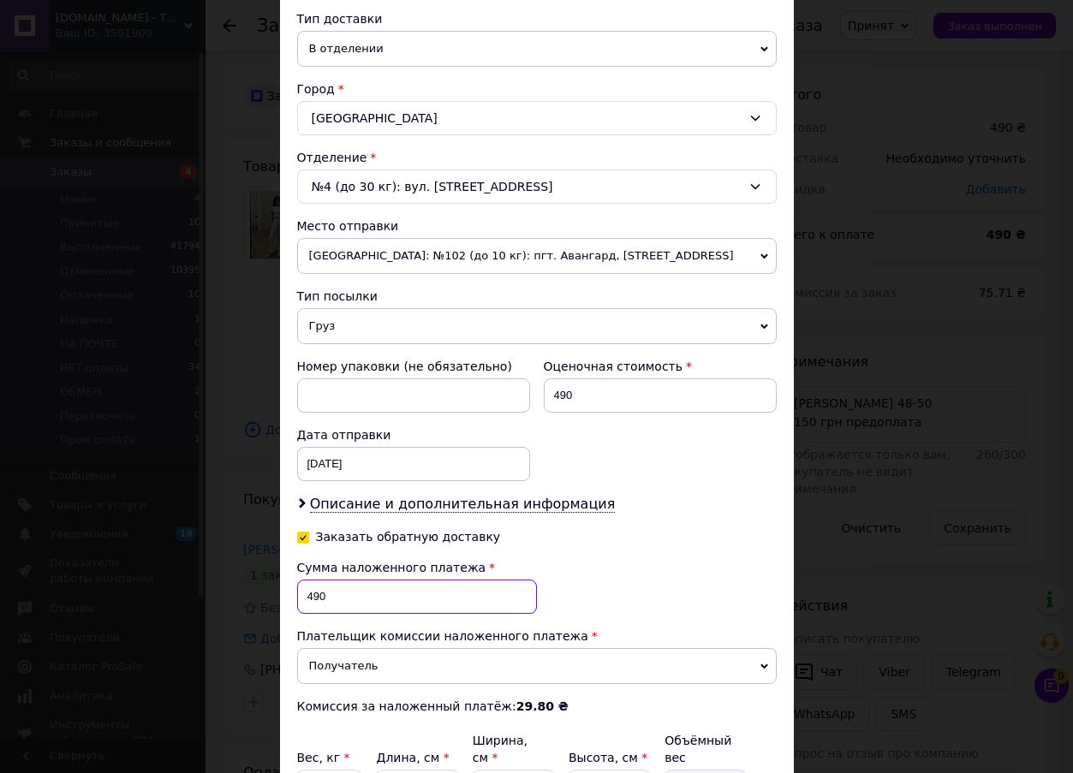
drag, startPoint x: 326, startPoint y: 596, endPoint x: 305, endPoint y: 593, distance: 21.6
click at [305, 593] on input "490" at bounding box center [417, 597] width 240 height 34
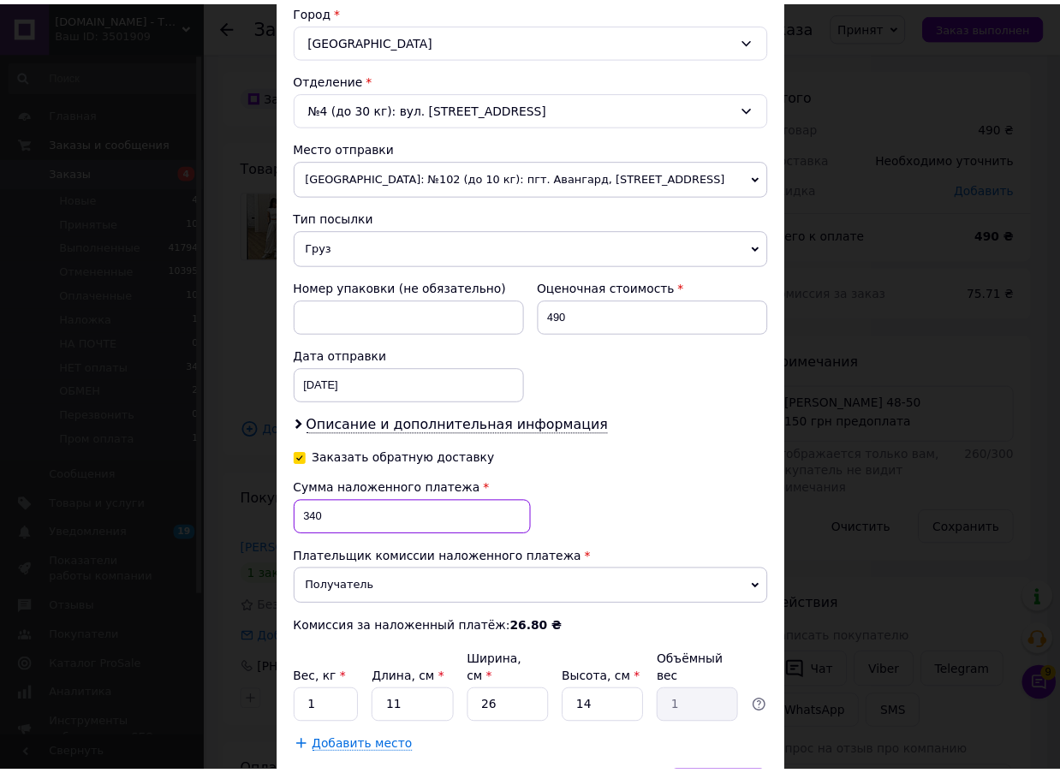
scroll to position [568, 0]
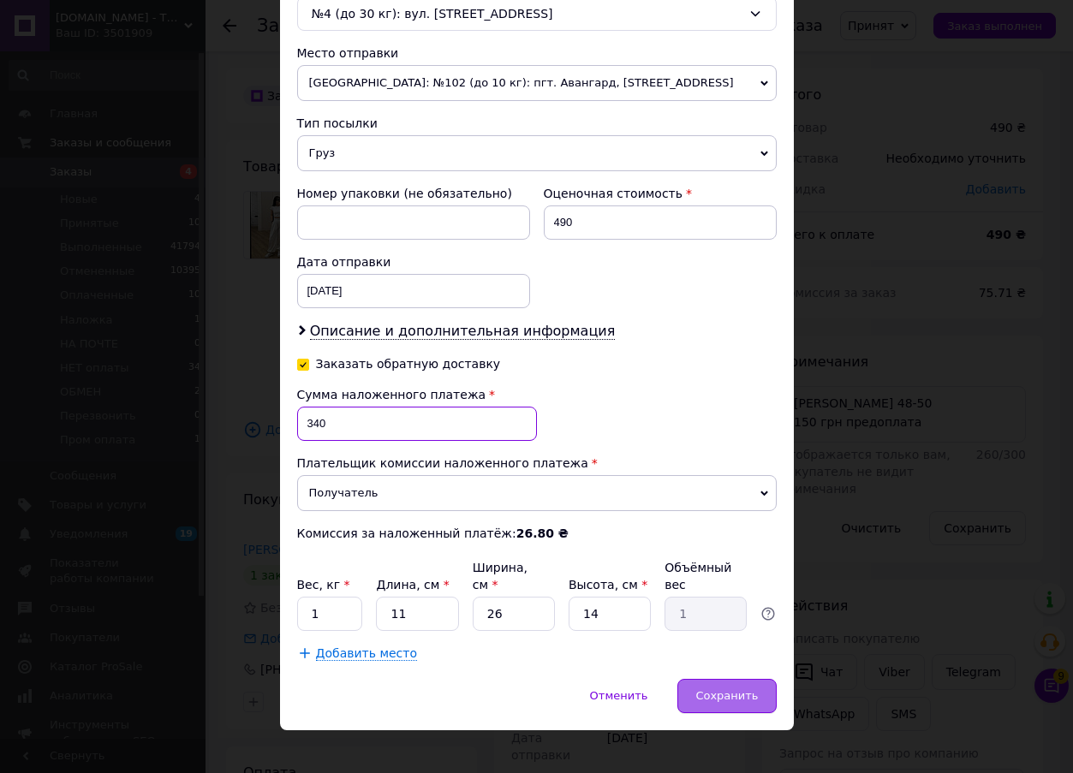
type input "340"
click at [700, 685] on div "Сохранить" at bounding box center [726, 696] width 98 height 34
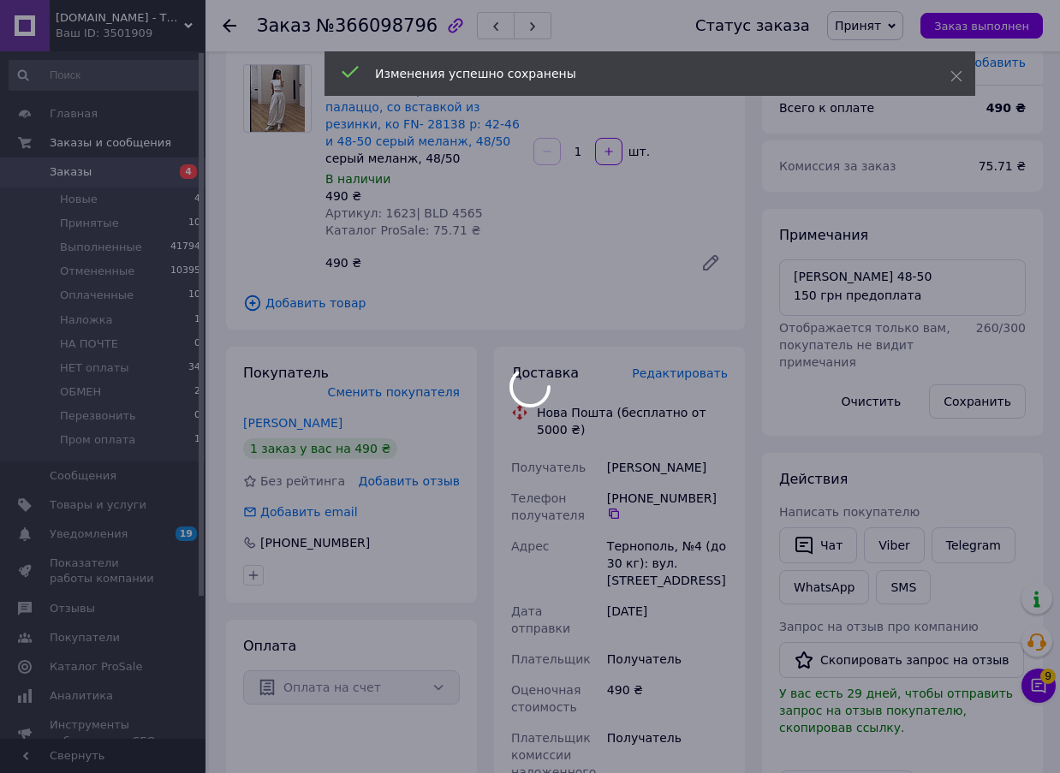
scroll to position [428, 0]
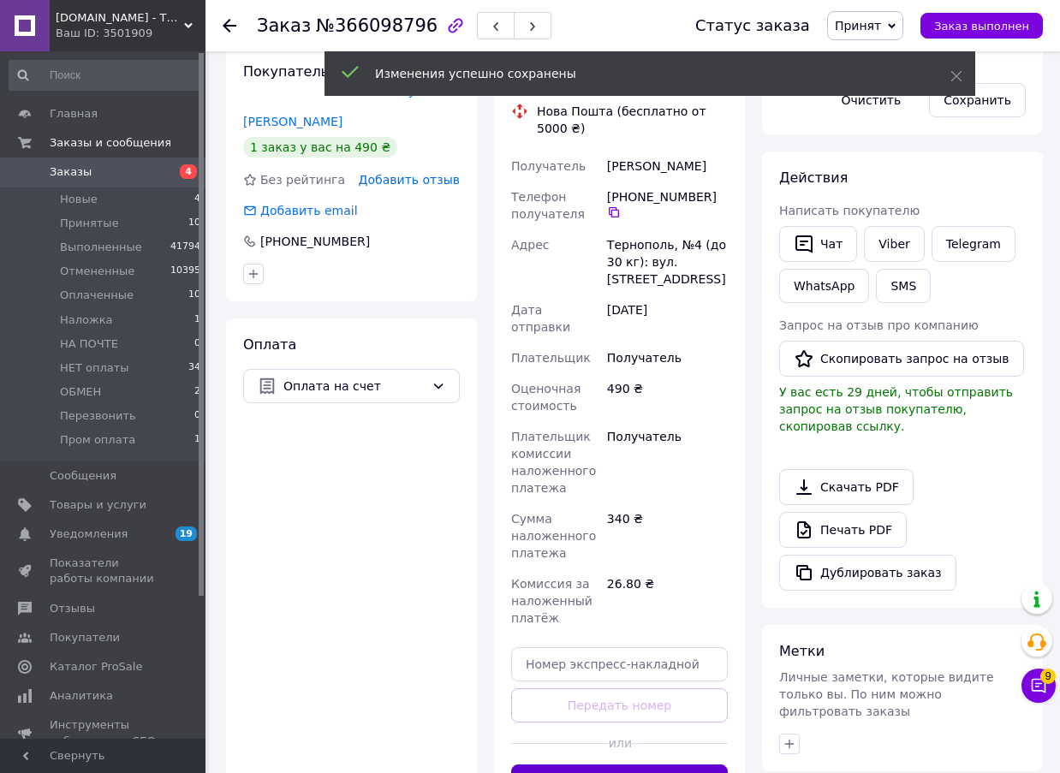
click at [666, 765] on button "Сгенерировать ЭН" at bounding box center [619, 782] width 217 height 34
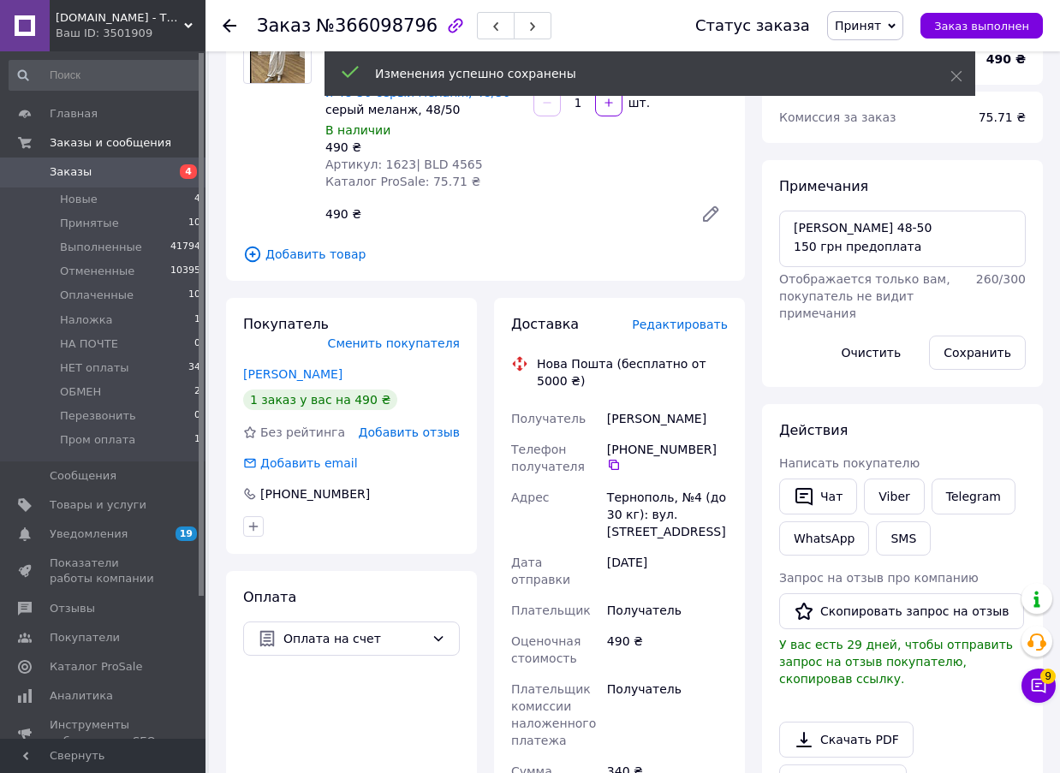
scroll to position [0, 0]
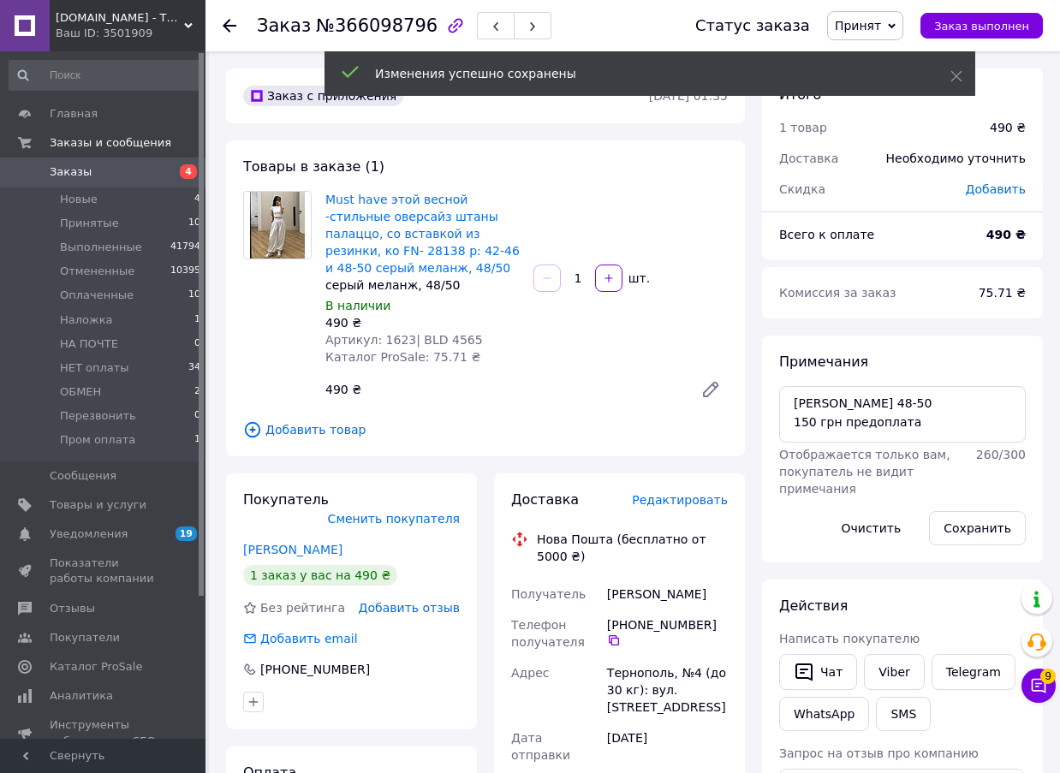
click at [389, 32] on span "№366098796" at bounding box center [377, 25] width 122 height 21
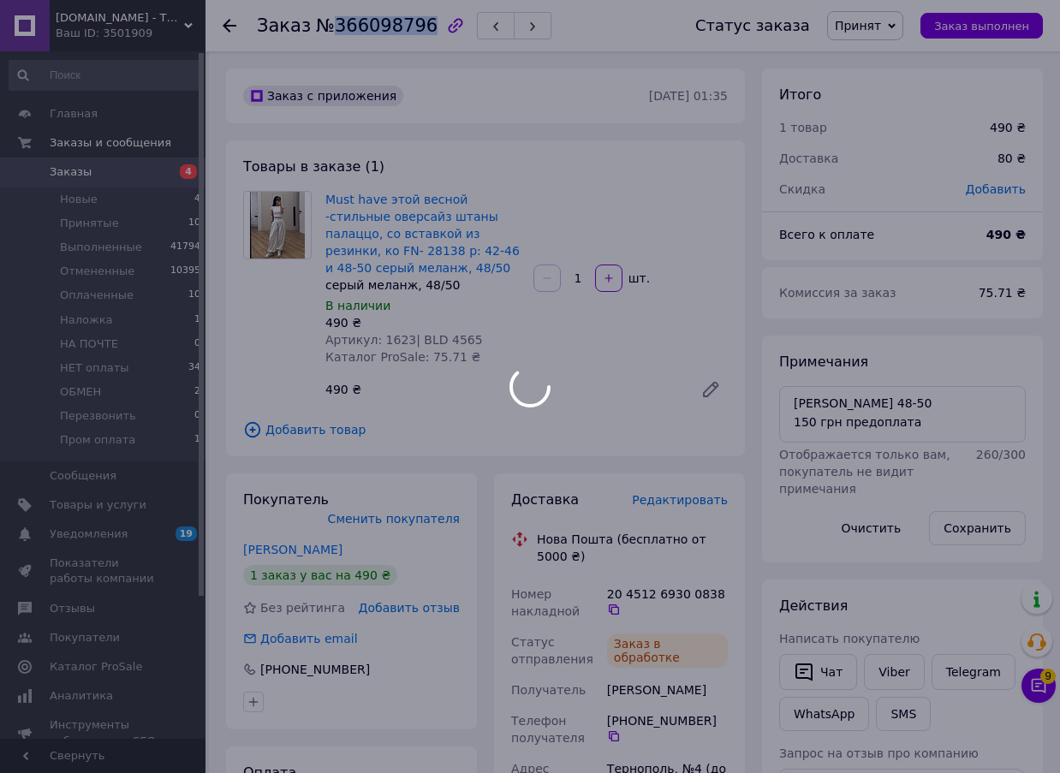
copy span "366098796"
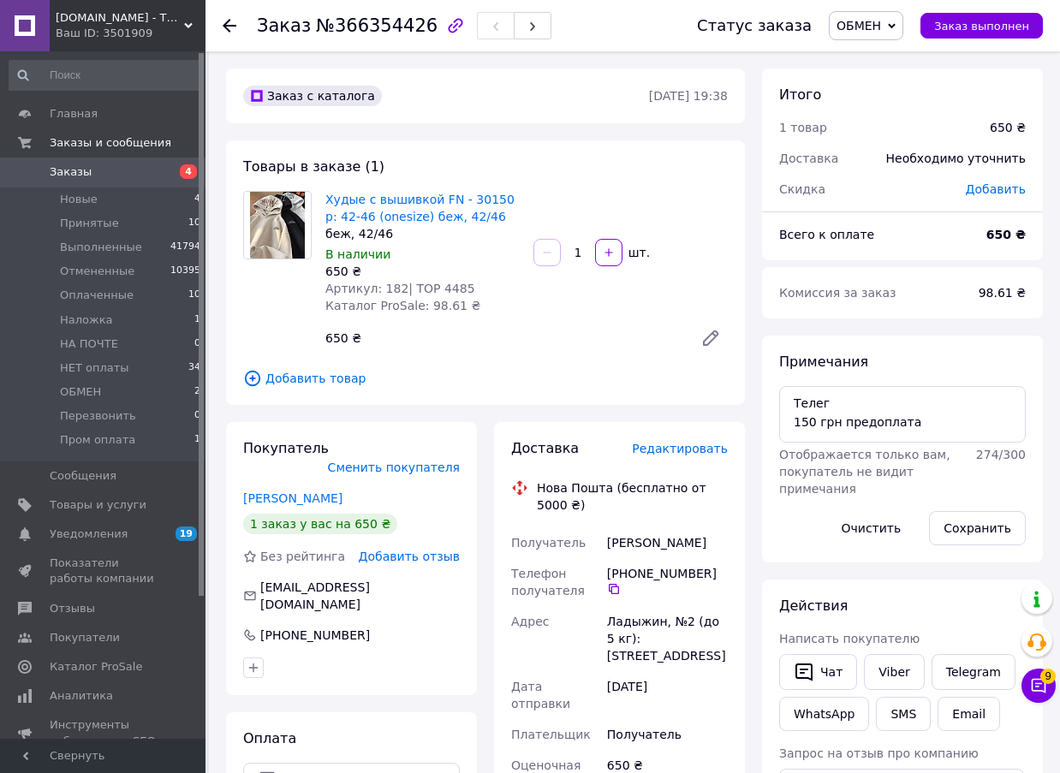
click at [671, 446] on span "Редактировать" at bounding box center [680, 449] width 96 height 14
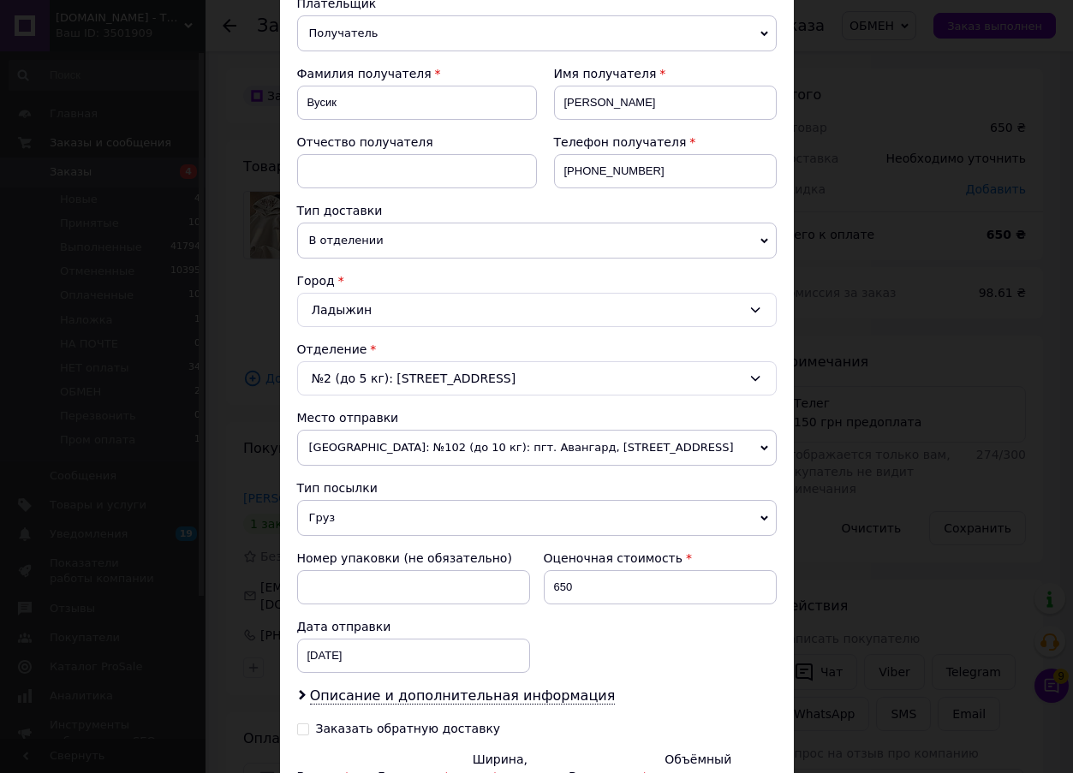
scroll to position [395, 0]
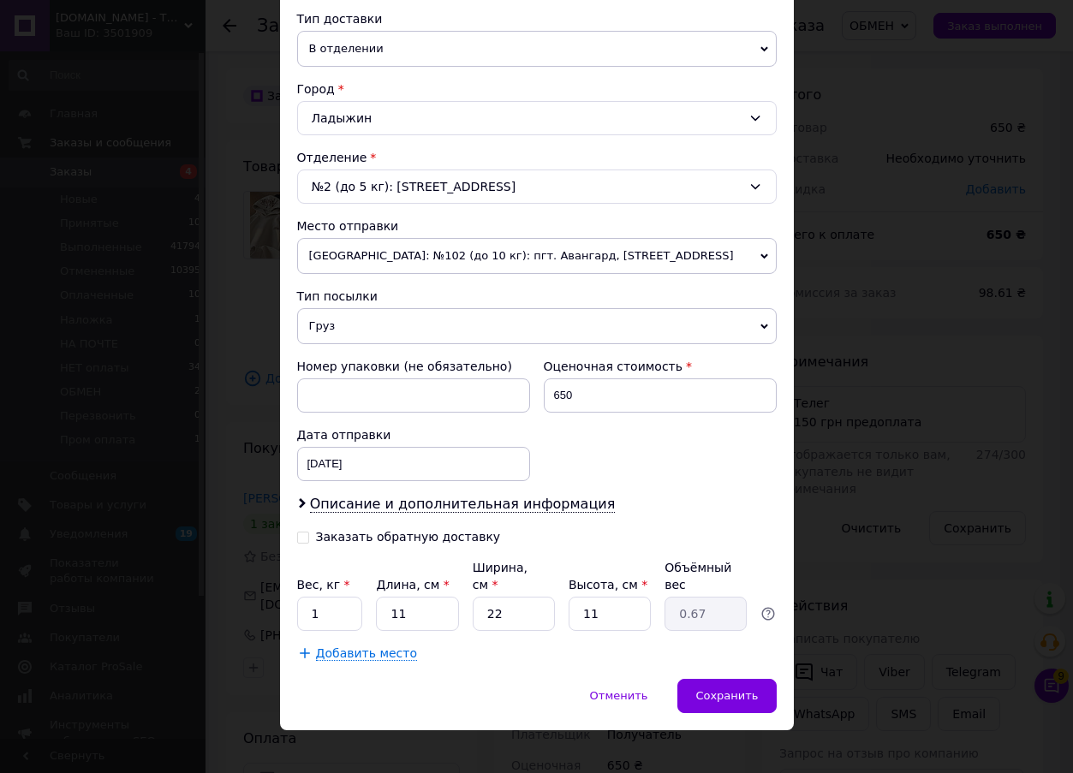
click at [303, 536] on input "Заказать обратную доставку" at bounding box center [303, 536] width 12 height 12
checkbox input "true"
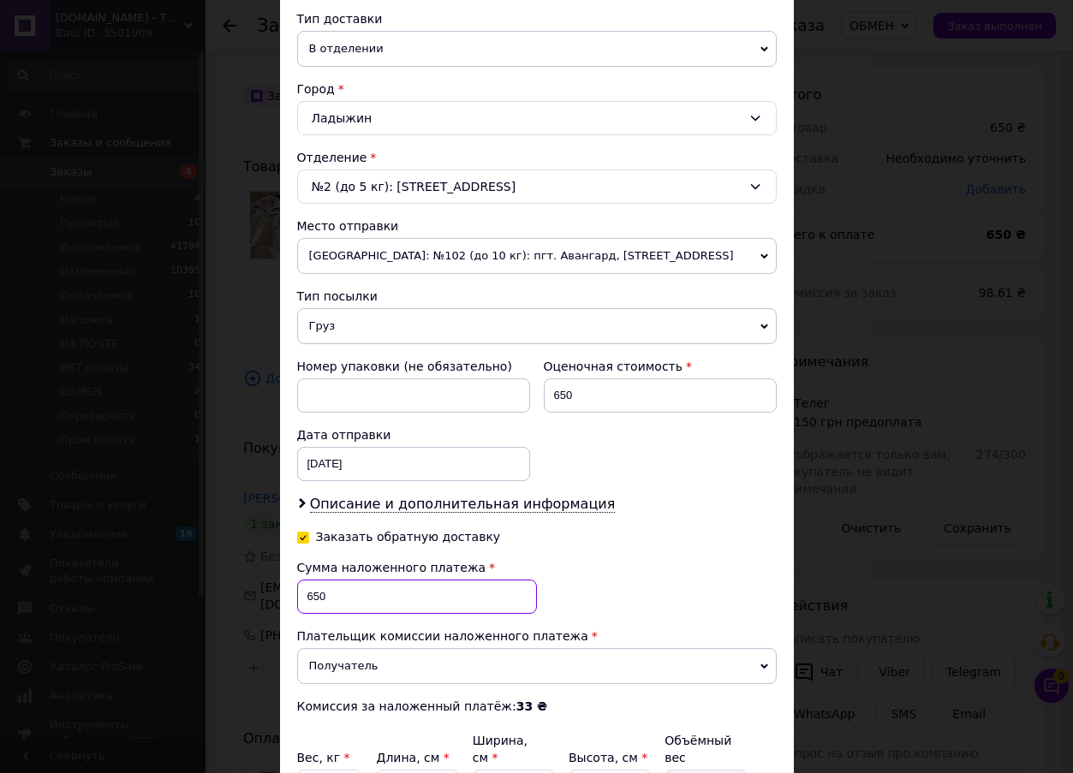
drag, startPoint x: 328, startPoint y: 588, endPoint x: 301, endPoint y: 588, distance: 26.5
click at [301, 588] on input "650" at bounding box center [417, 597] width 240 height 34
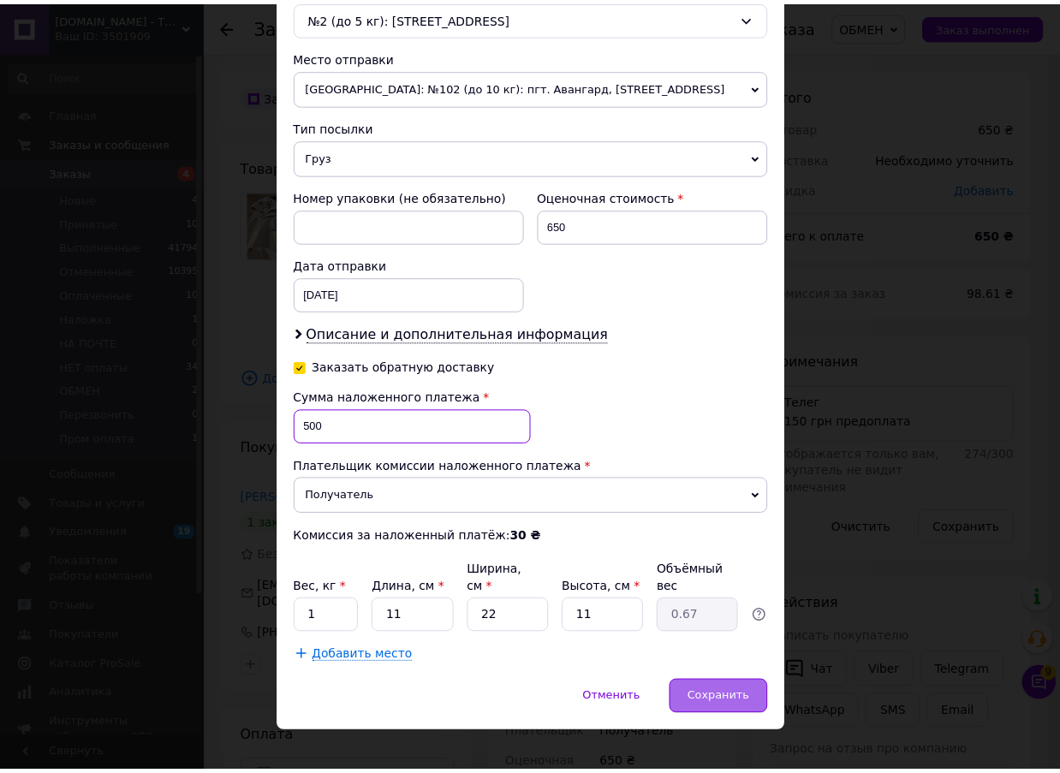
scroll to position [568, 0]
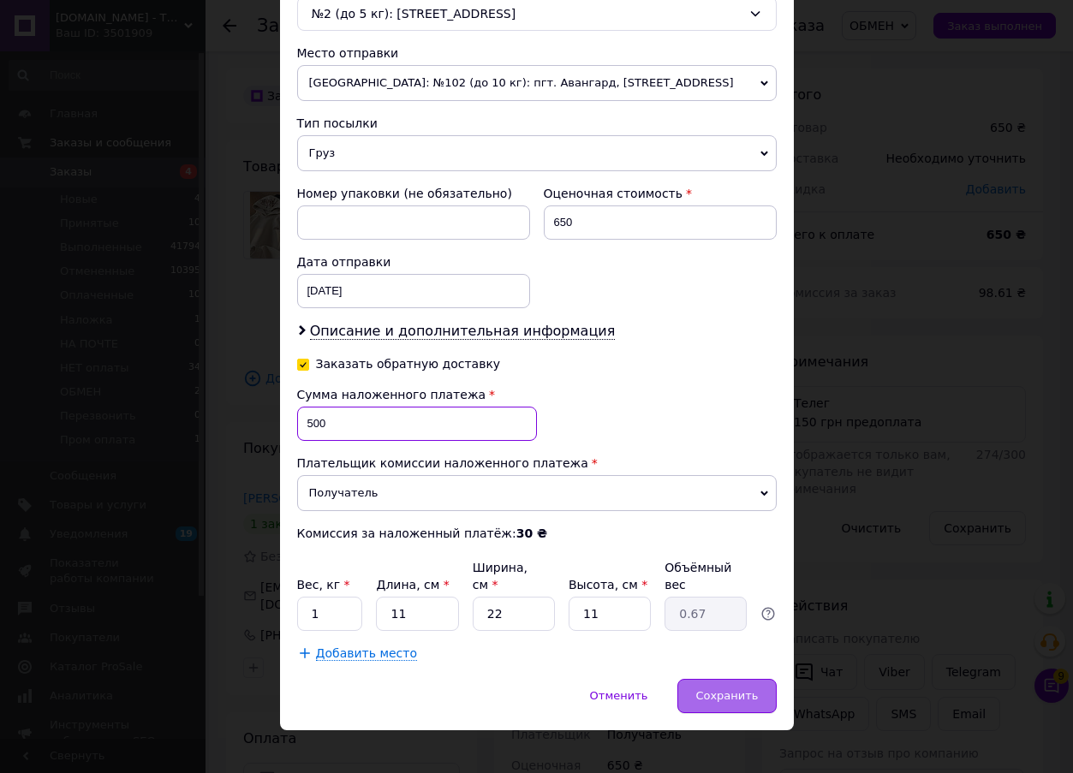
type input "500"
click at [749, 689] on span "Сохранить" at bounding box center [726, 695] width 63 height 13
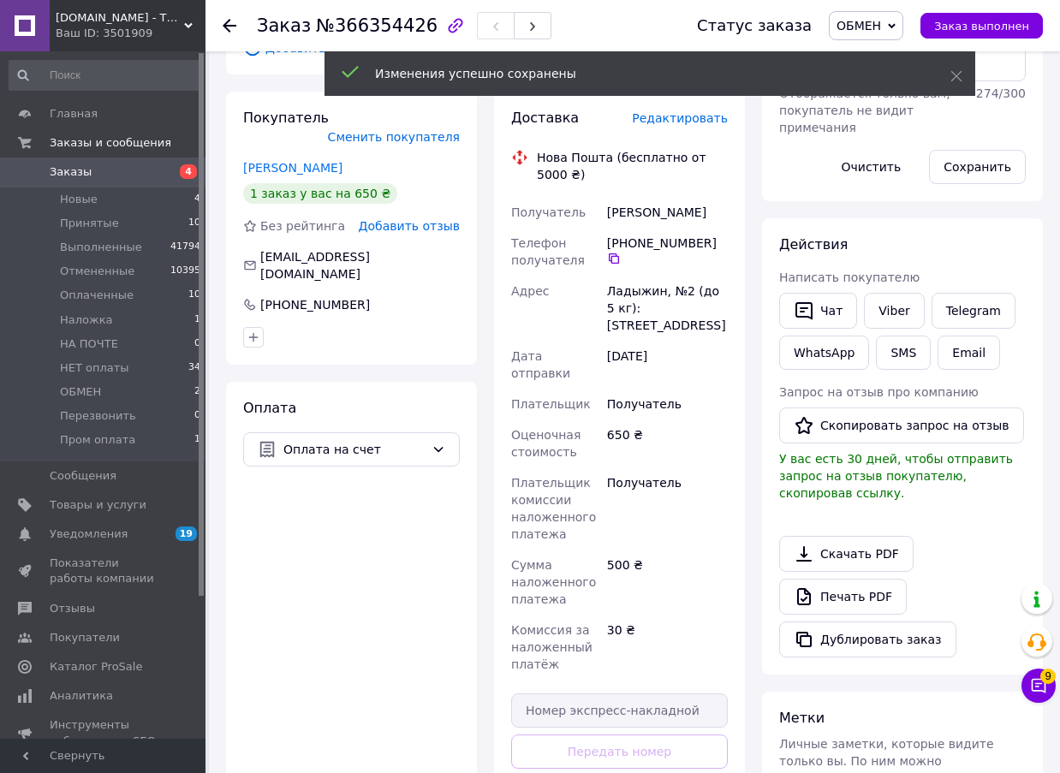
scroll to position [514, 0]
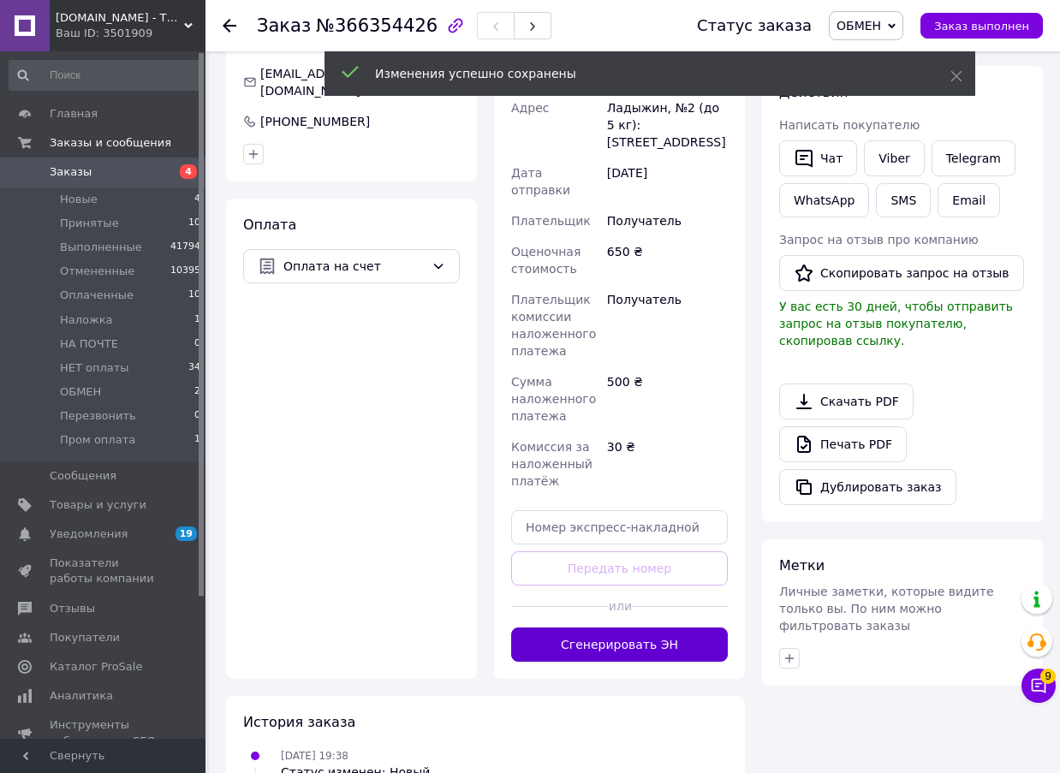
click at [659, 628] on button "Сгенерировать ЭН" at bounding box center [619, 645] width 217 height 34
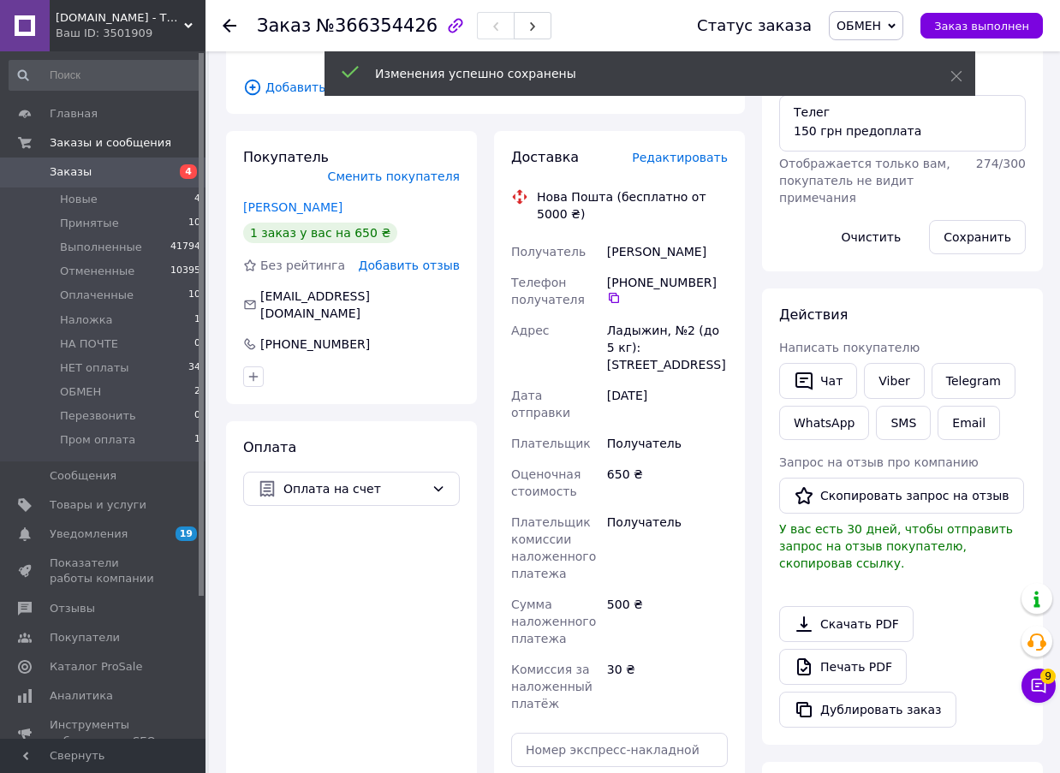
scroll to position [0, 0]
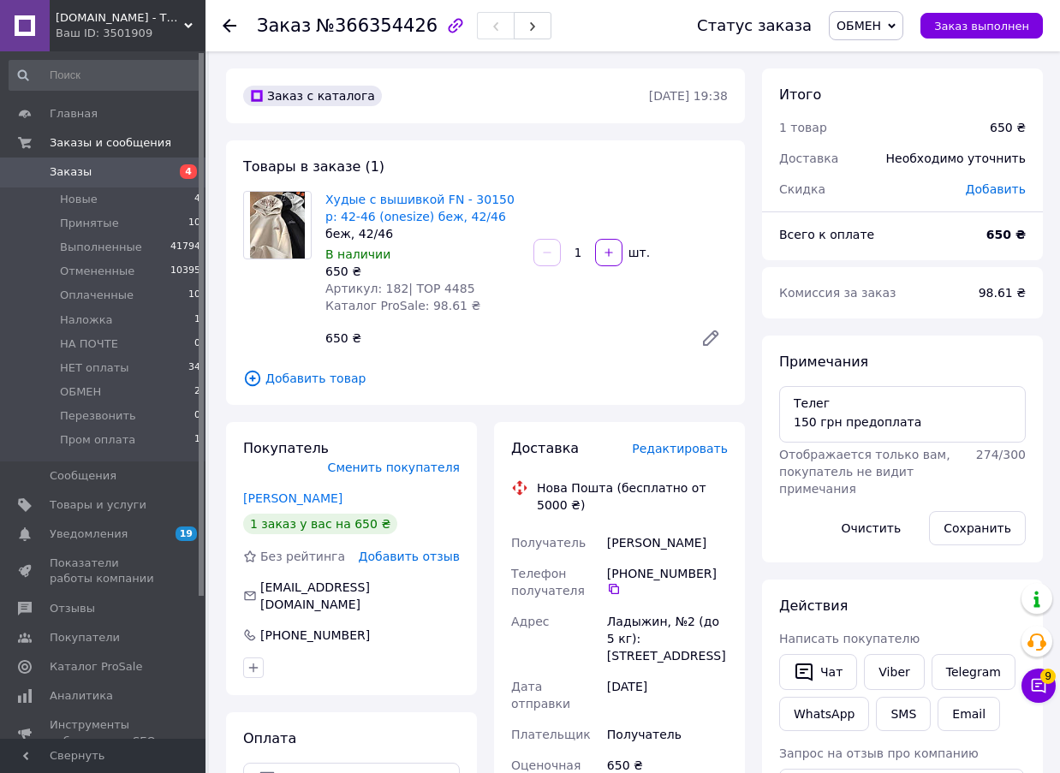
click at [350, 20] on span "№366354426" at bounding box center [377, 25] width 122 height 21
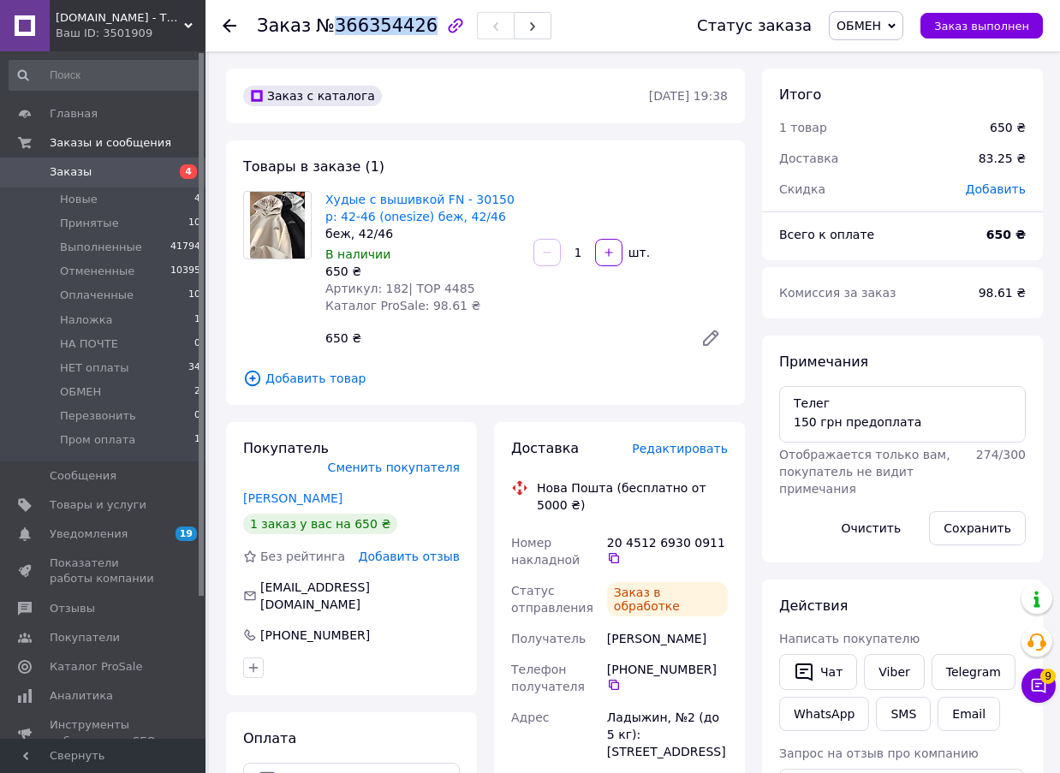
copy span "366354426"
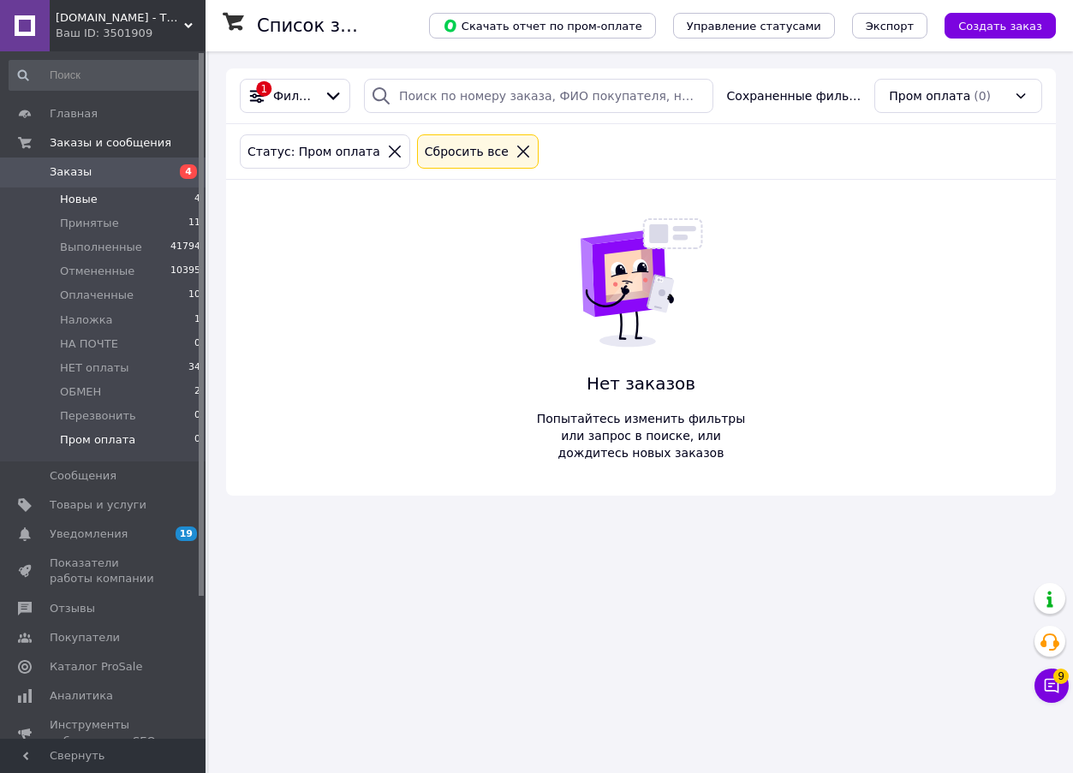
click at [94, 204] on li "Новые 4" at bounding box center [105, 200] width 211 height 24
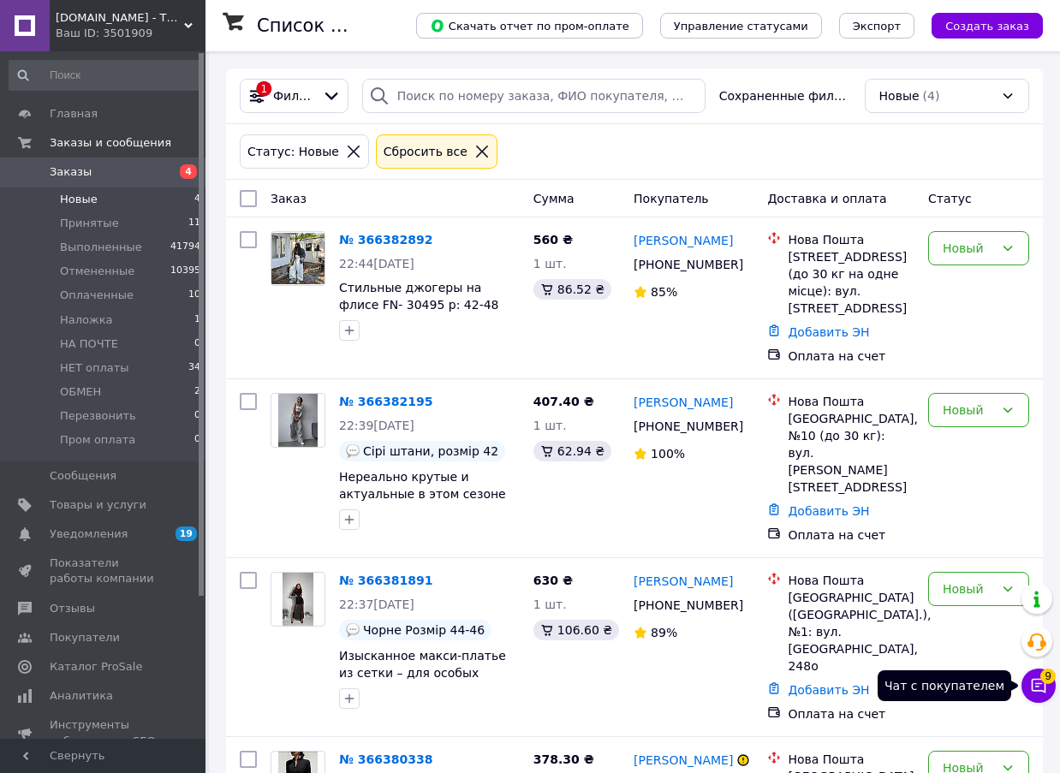
click at [1032, 685] on icon at bounding box center [1039, 686] width 15 height 15
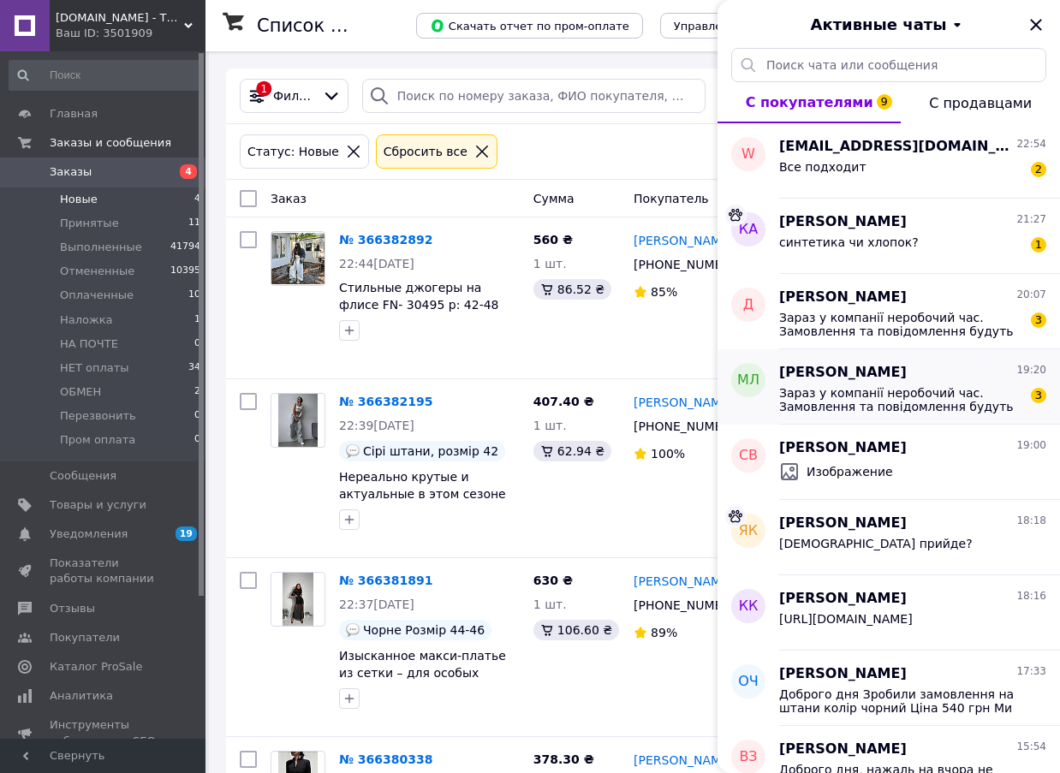
click at [945, 401] on span "Зараз у компанії неробочий час. Замовлення та повідомлення будуть оброблені з 1…" at bounding box center [900, 399] width 243 height 27
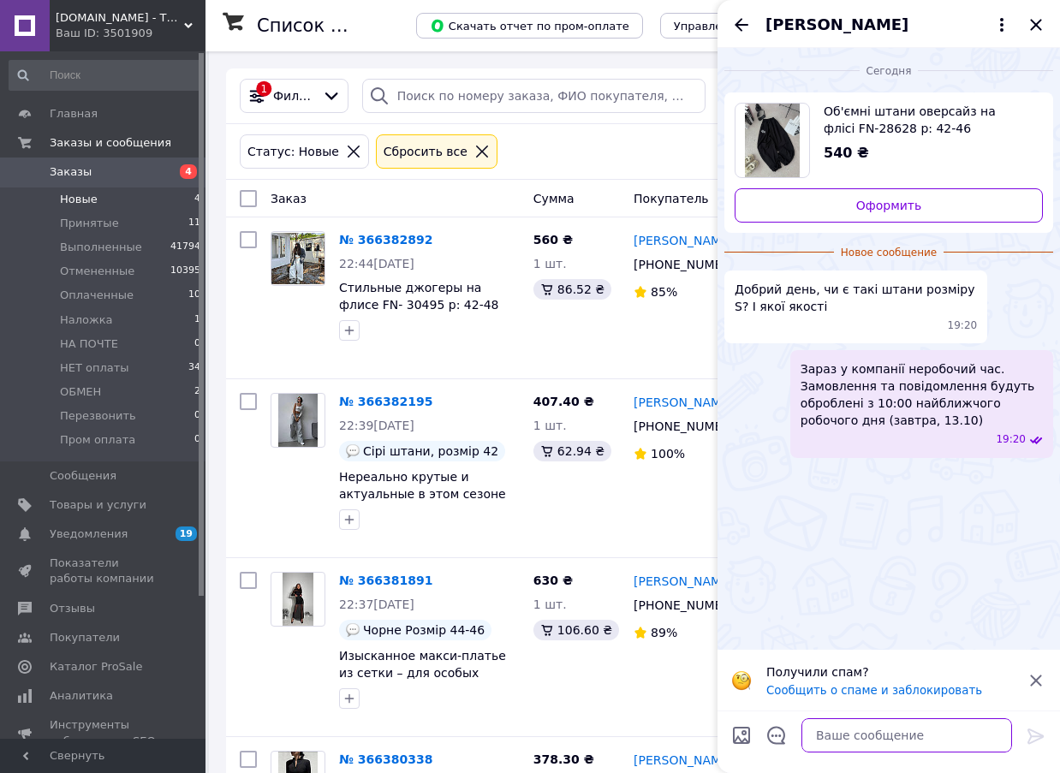
click at [926, 734] on textarea at bounding box center [907, 735] width 211 height 34
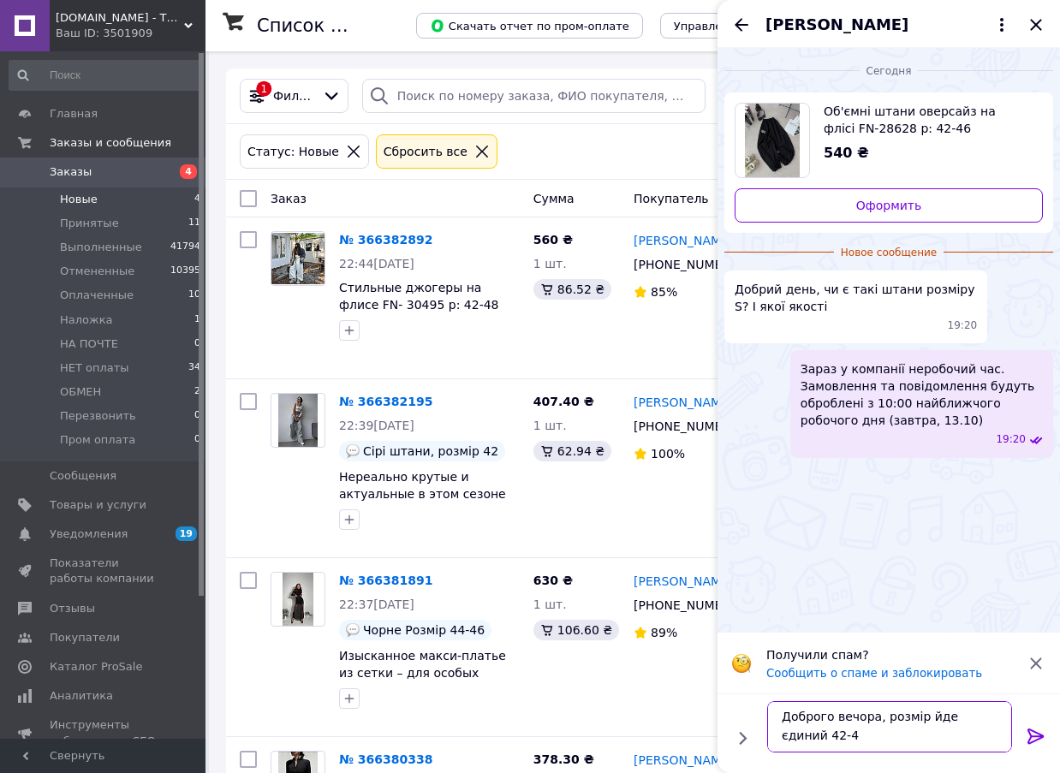
type textarea "Доброго вечора, розмір йде єдиний 42-46"
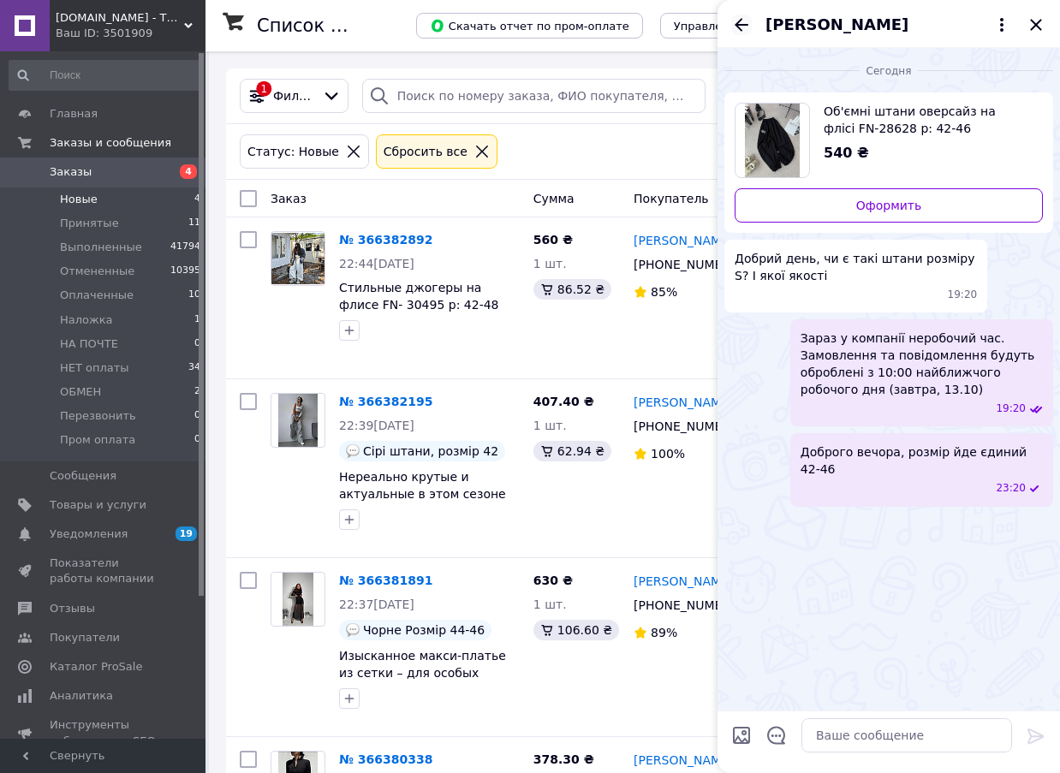
click at [752, 33] on div "Максим Ляшенко" at bounding box center [889, 24] width 343 height 48
click at [744, 29] on icon "Назад" at bounding box center [741, 25] width 21 height 21
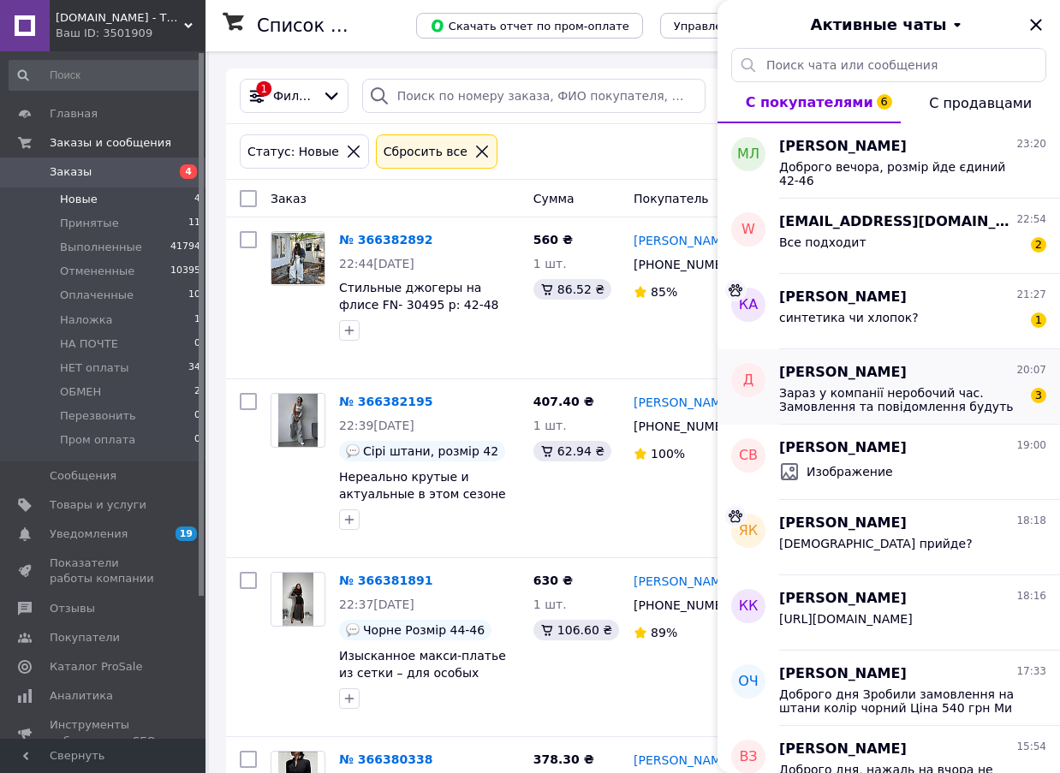
click at [946, 387] on span "Зараз у компанії неробочий час. Замовлення та повідомлення будуть оброблені з 1…" at bounding box center [900, 399] width 243 height 27
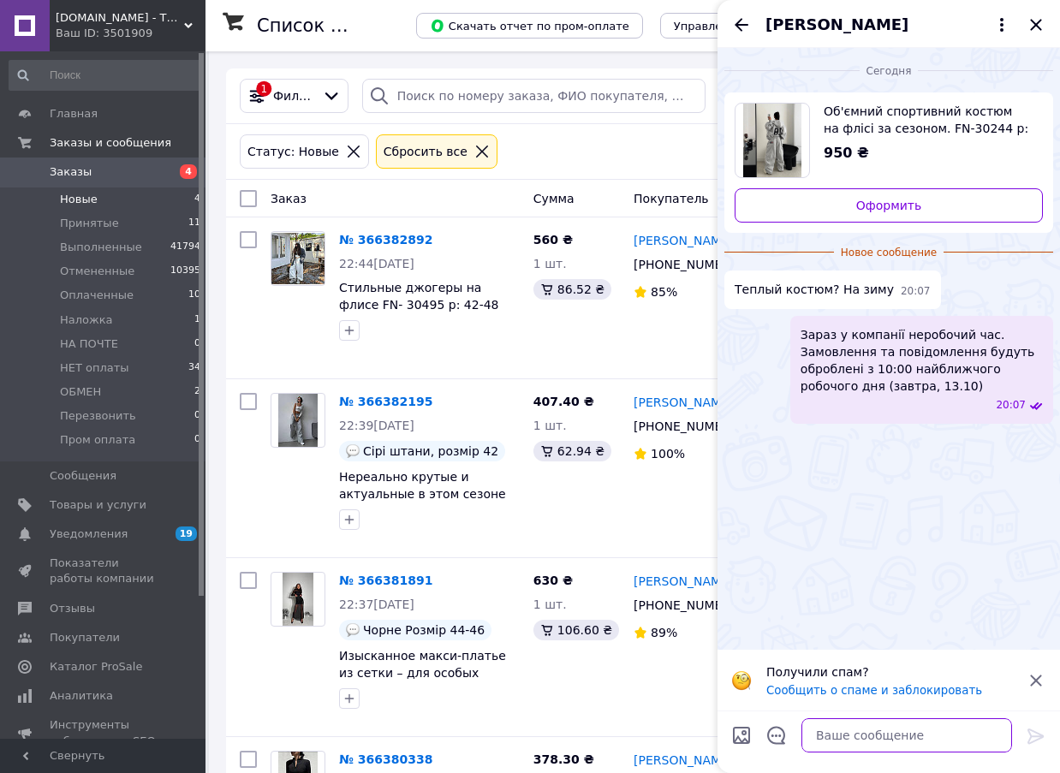
click at [874, 738] on textarea at bounding box center [907, 735] width 211 height 34
type textarea "так"
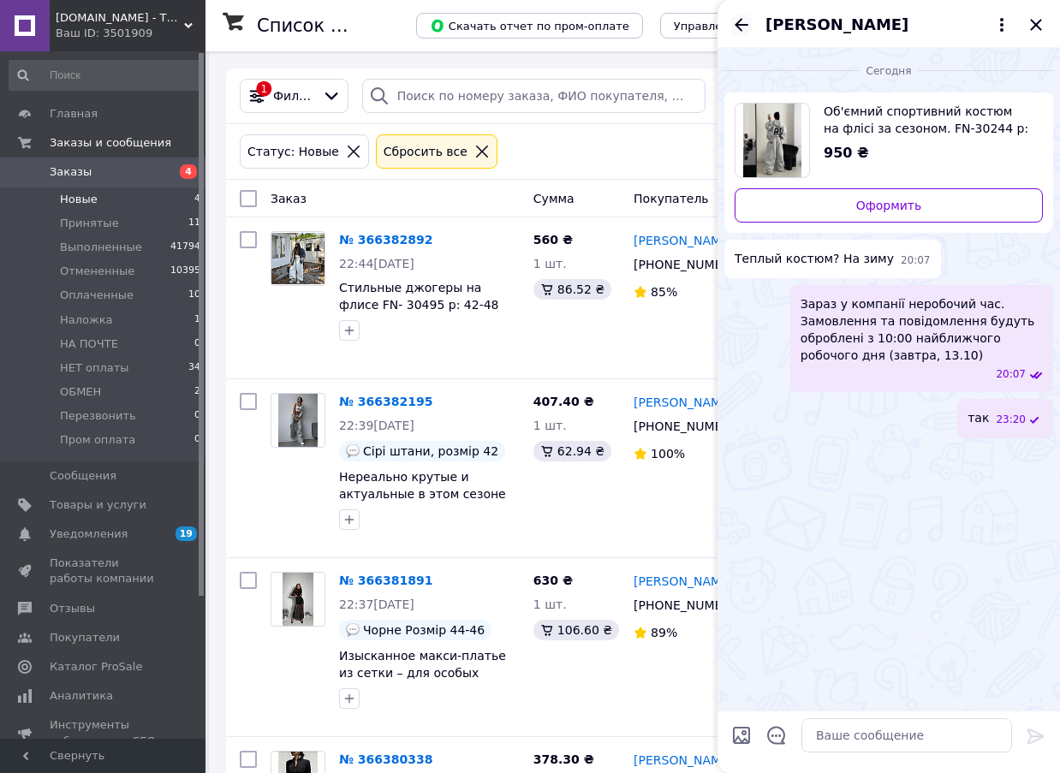
click at [742, 26] on icon "Назад" at bounding box center [741, 25] width 21 height 21
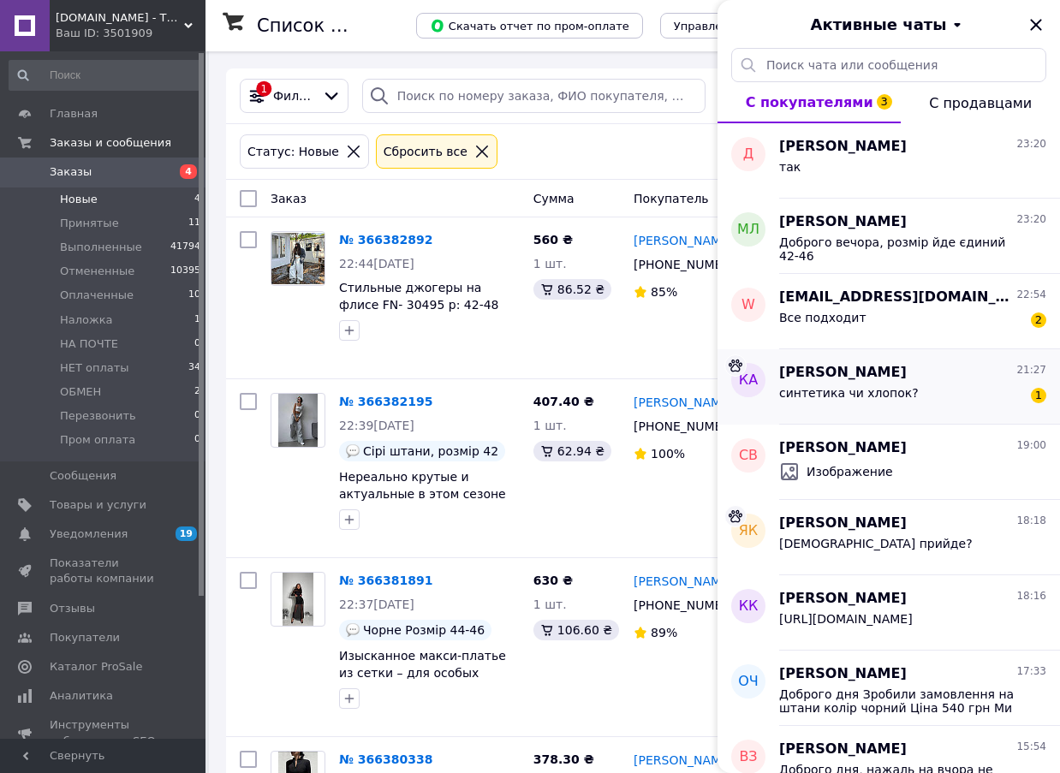
click at [975, 378] on div "Кравченко Анастасія 21:27" at bounding box center [912, 373] width 267 height 20
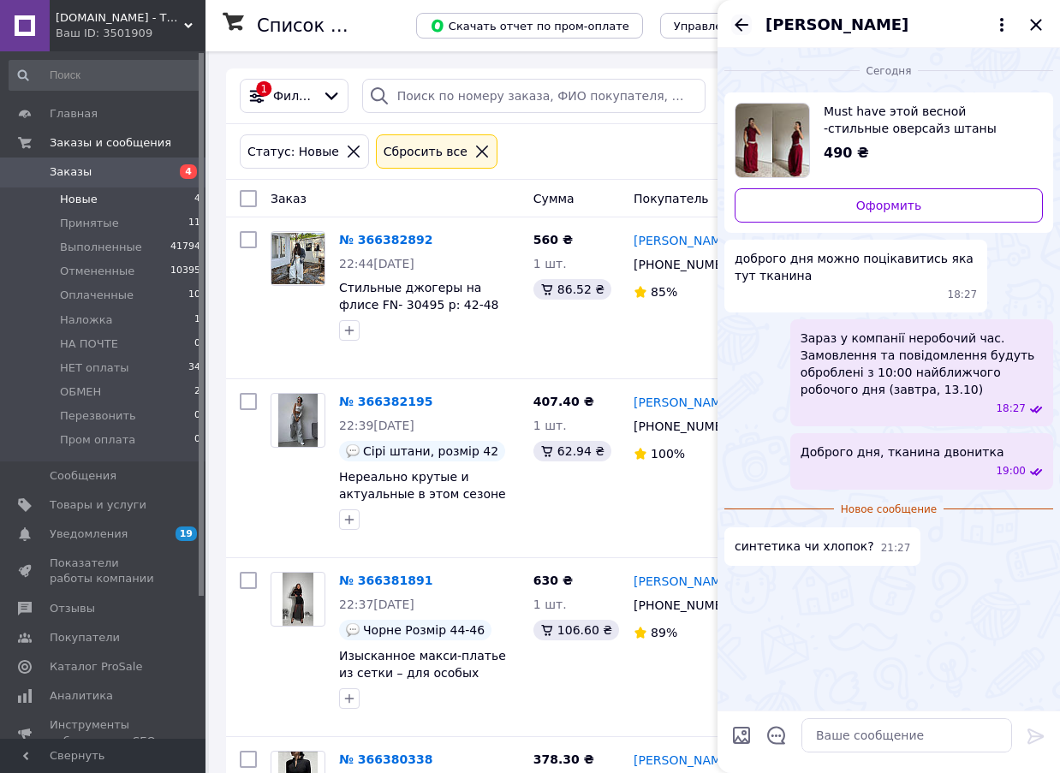
click at [743, 23] on icon "Назад" at bounding box center [741, 25] width 21 height 21
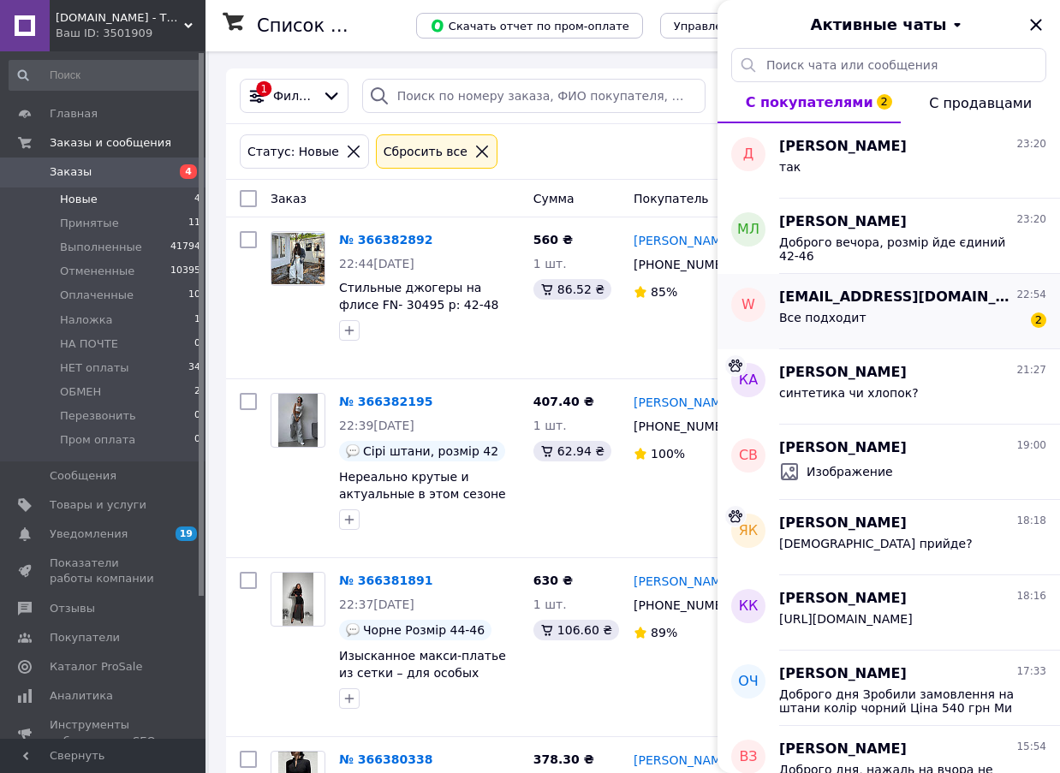
click at [964, 305] on span "wdqhstfssz@privaterelay.appleid.com" at bounding box center [896, 298] width 234 height 20
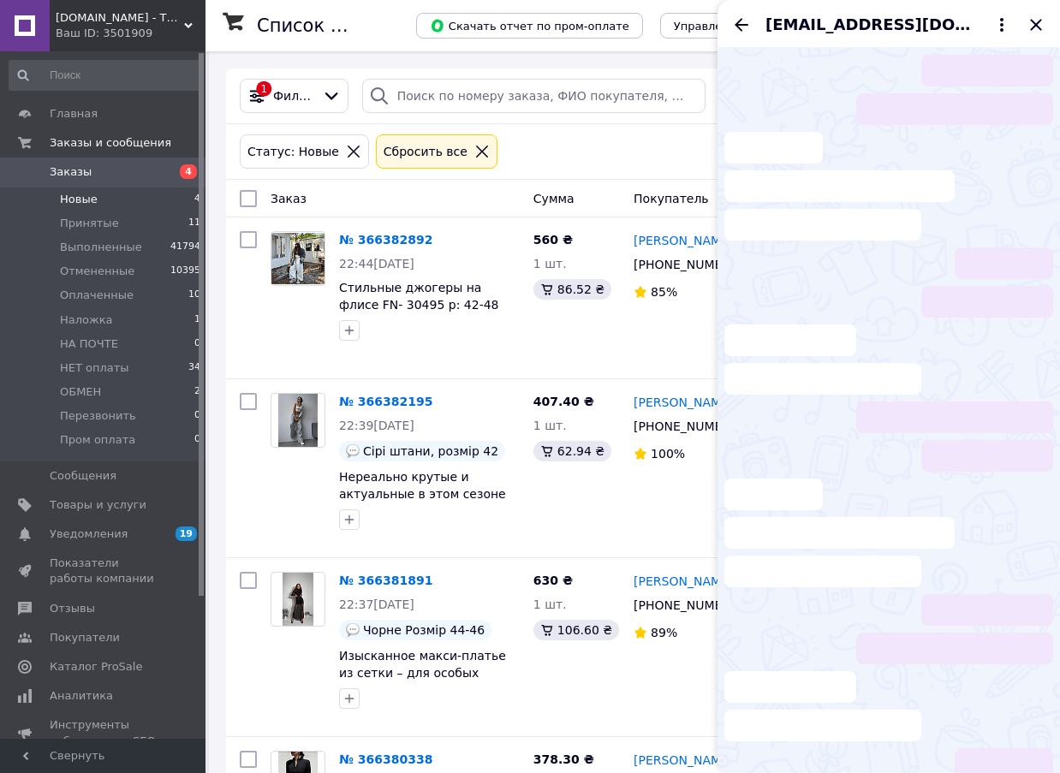
scroll to position [277, 0]
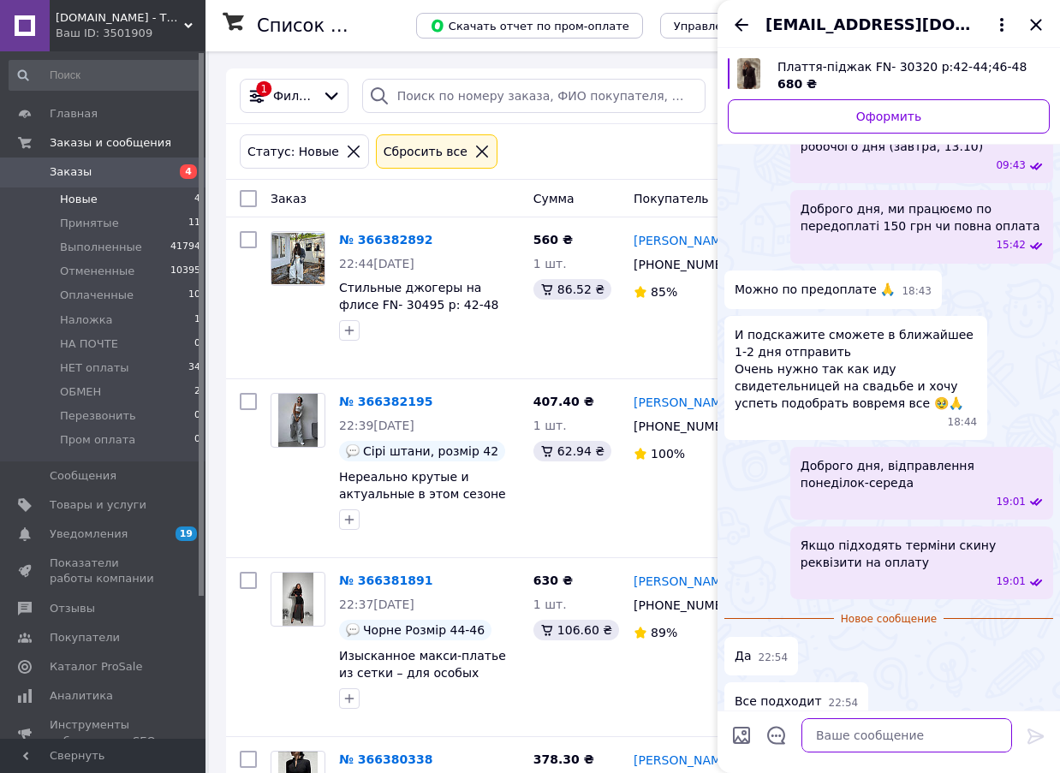
click at [855, 735] on textarea at bounding box center [907, 735] width 211 height 34
paste textarea "Поповнення за реквізитами Отримувач: ФОП Караджа Іван Георгійович IBAN: UA53322…"
type textarea "Поповнення за реквізитами Отримувач: ФОП Караджа Іван Георгійович IBAN: UA53322…"
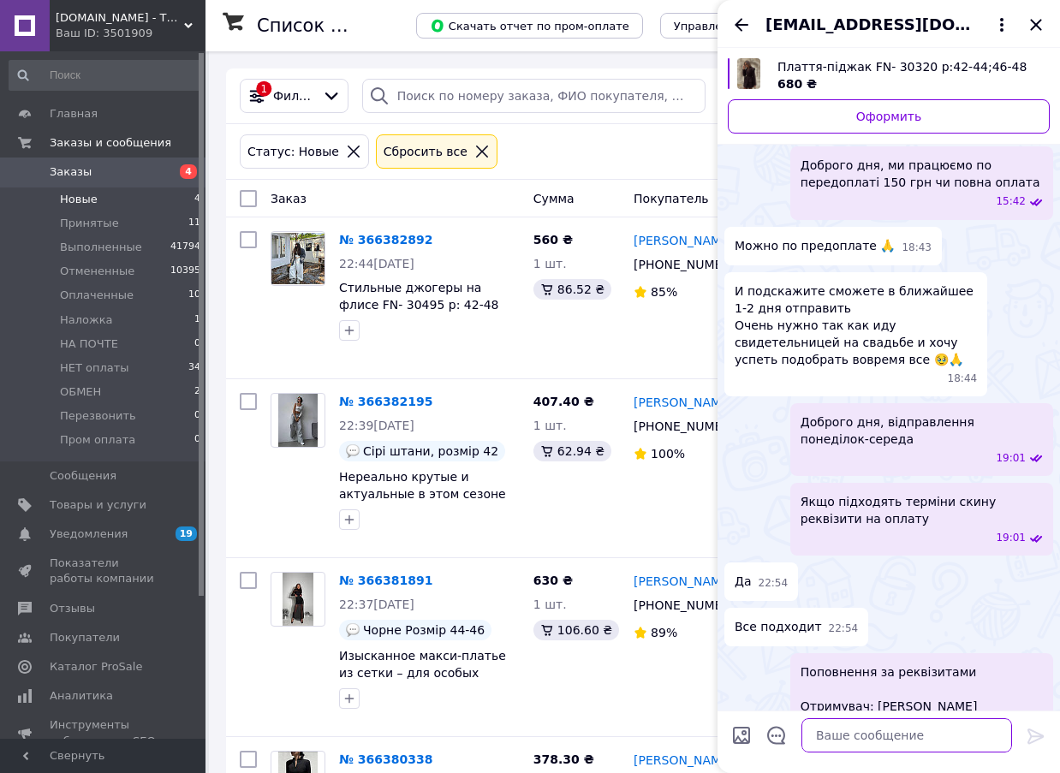
scroll to position [437, 0]
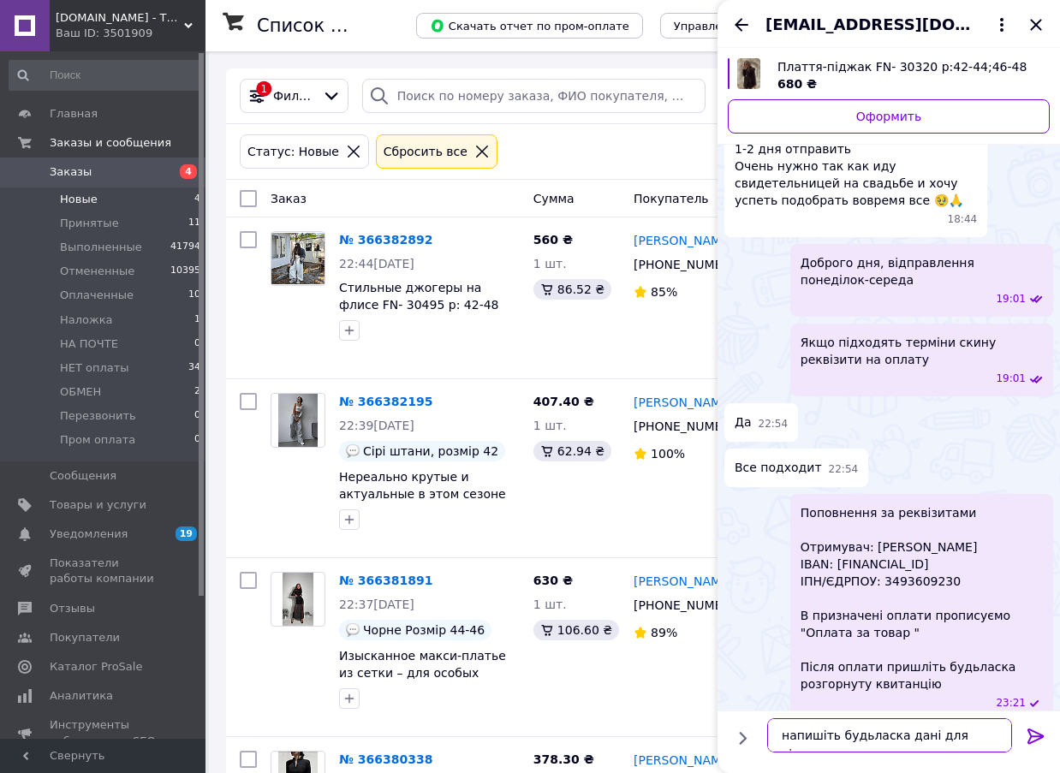
type textarea "напишіть будьласка дані для відправки"
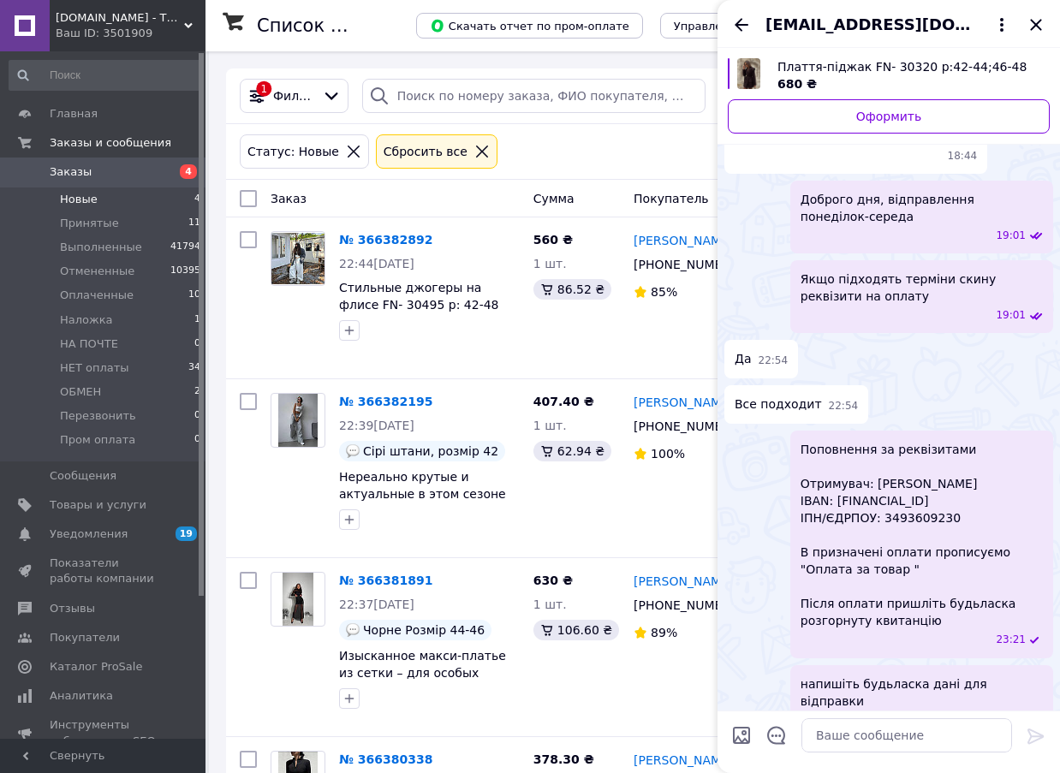
click at [736, 28] on icon "Назад" at bounding box center [741, 25] width 21 height 21
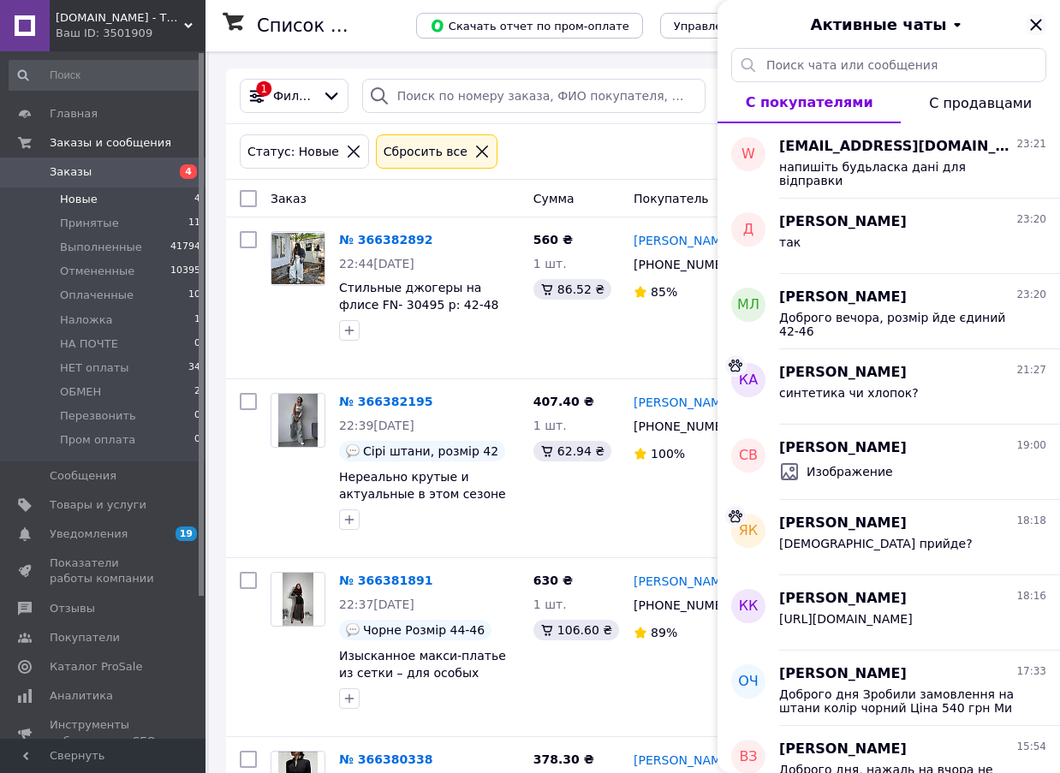
click at [1034, 25] on icon "Закрыть" at bounding box center [1036, 25] width 21 height 21
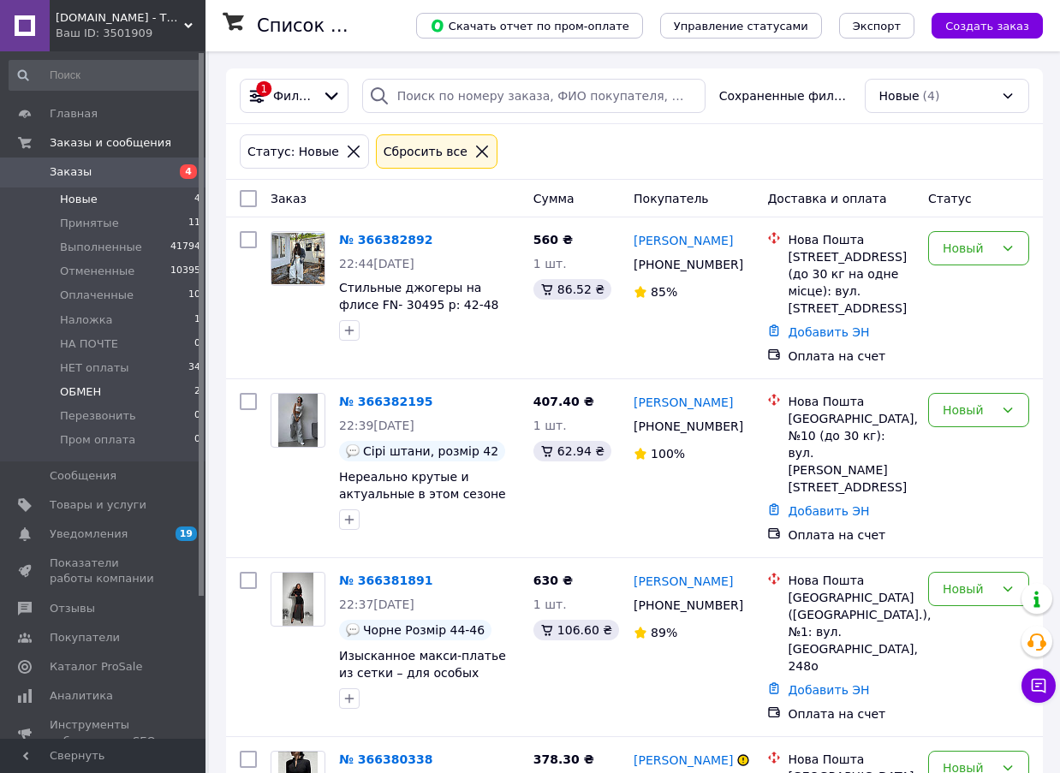
click at [137, 385] on li "ОБМЕН 2" at bounding box center [105, 392] width 211 height 24
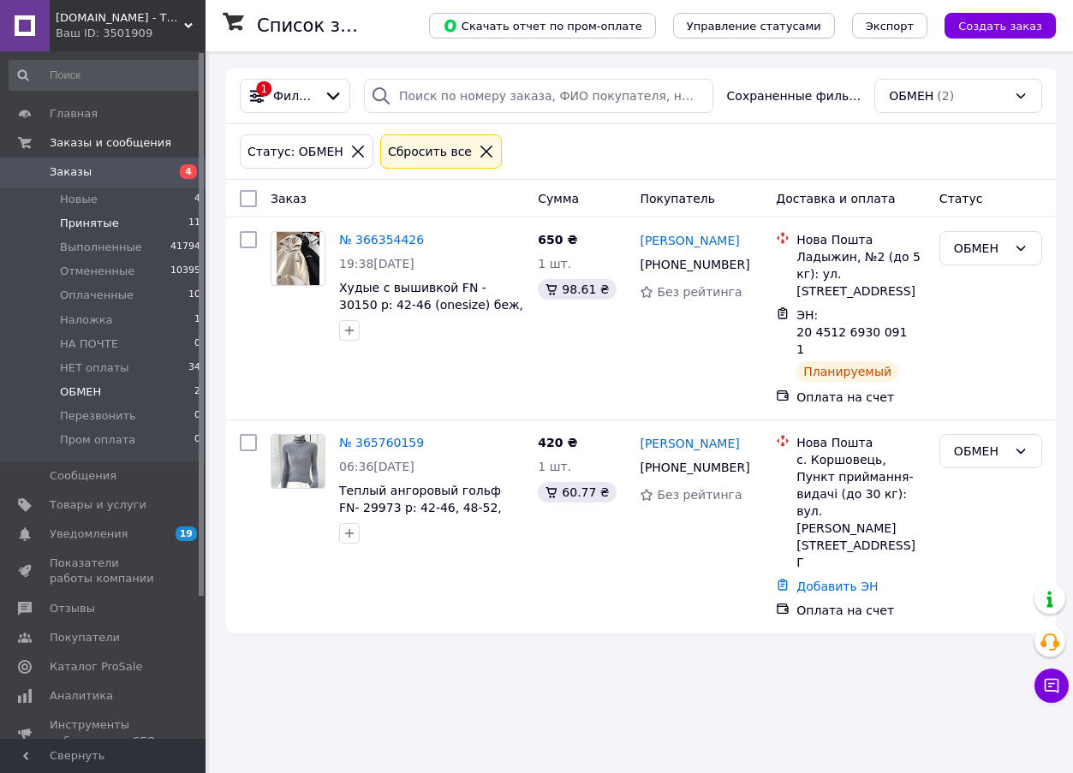
click at [144, 224] on li "Принятые 11" at bounding box center [105, 224] width 211 height 24
